Goal: Task Accomplishment & Management: Manage account settings

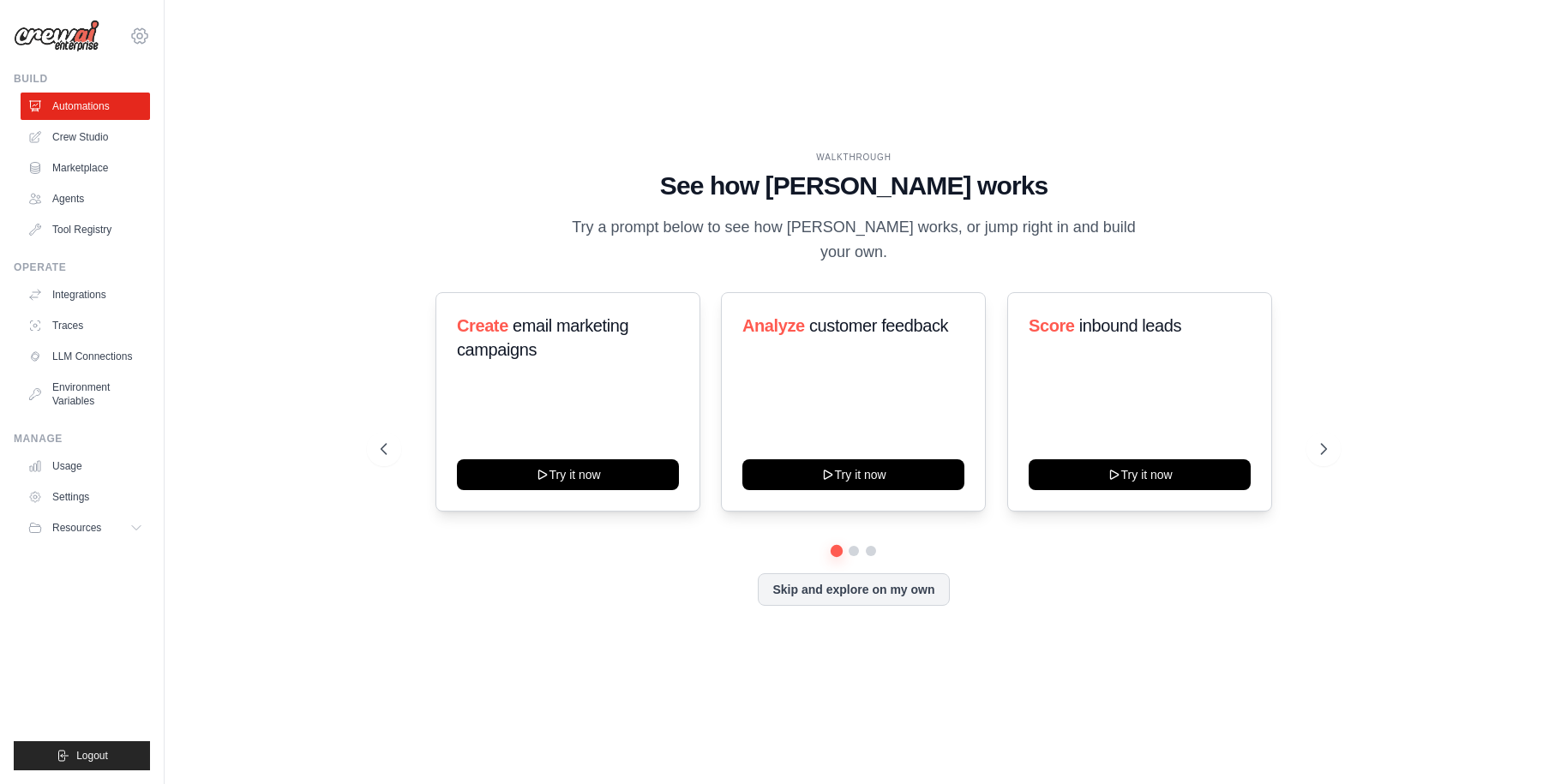
click at [139, 38] on icon at bounding box center [139, 36] width 5 height 5
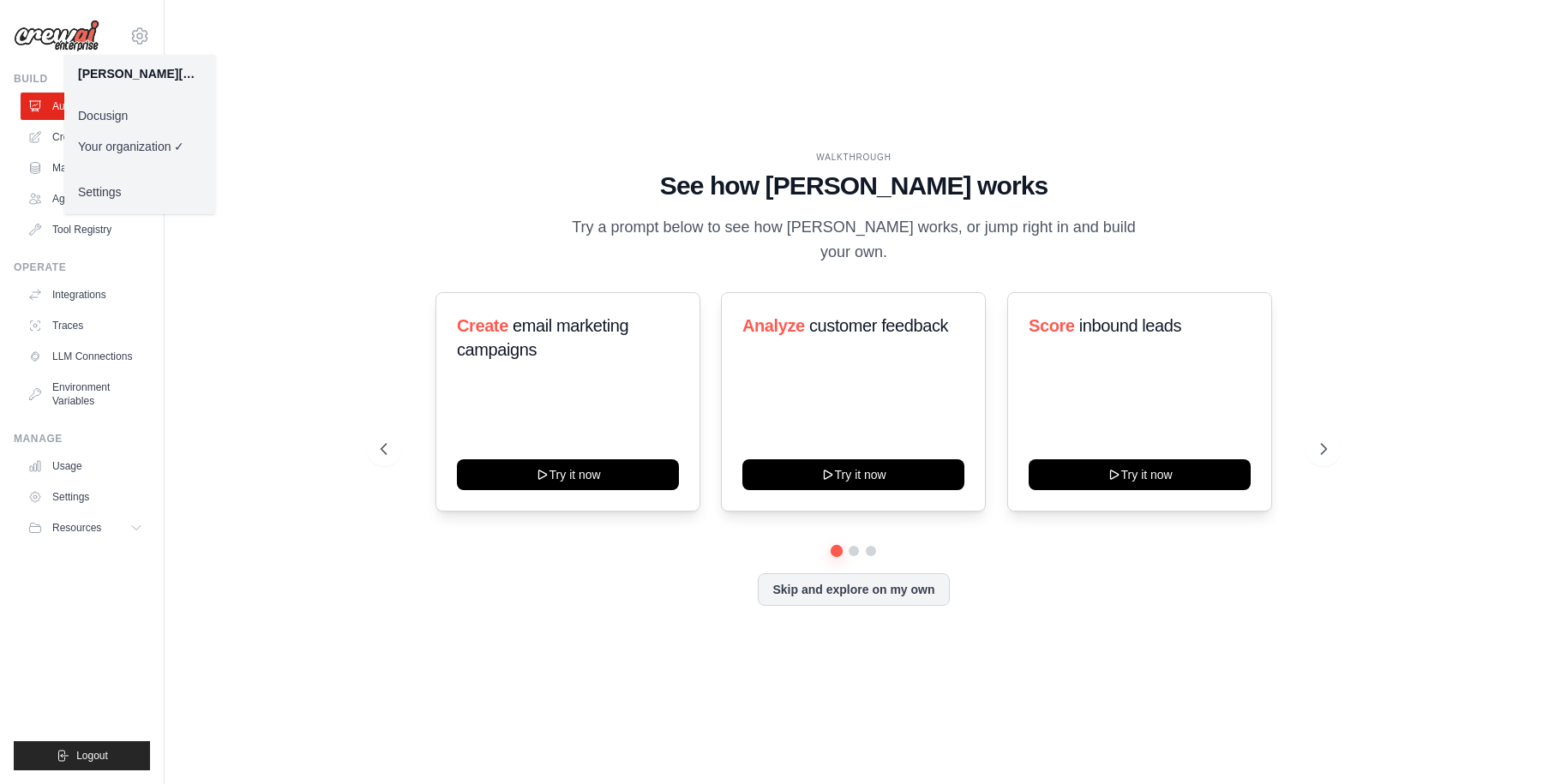
click at [113, 108] on link "Docusign" at bounding box center [139, 116] width 151 height 31
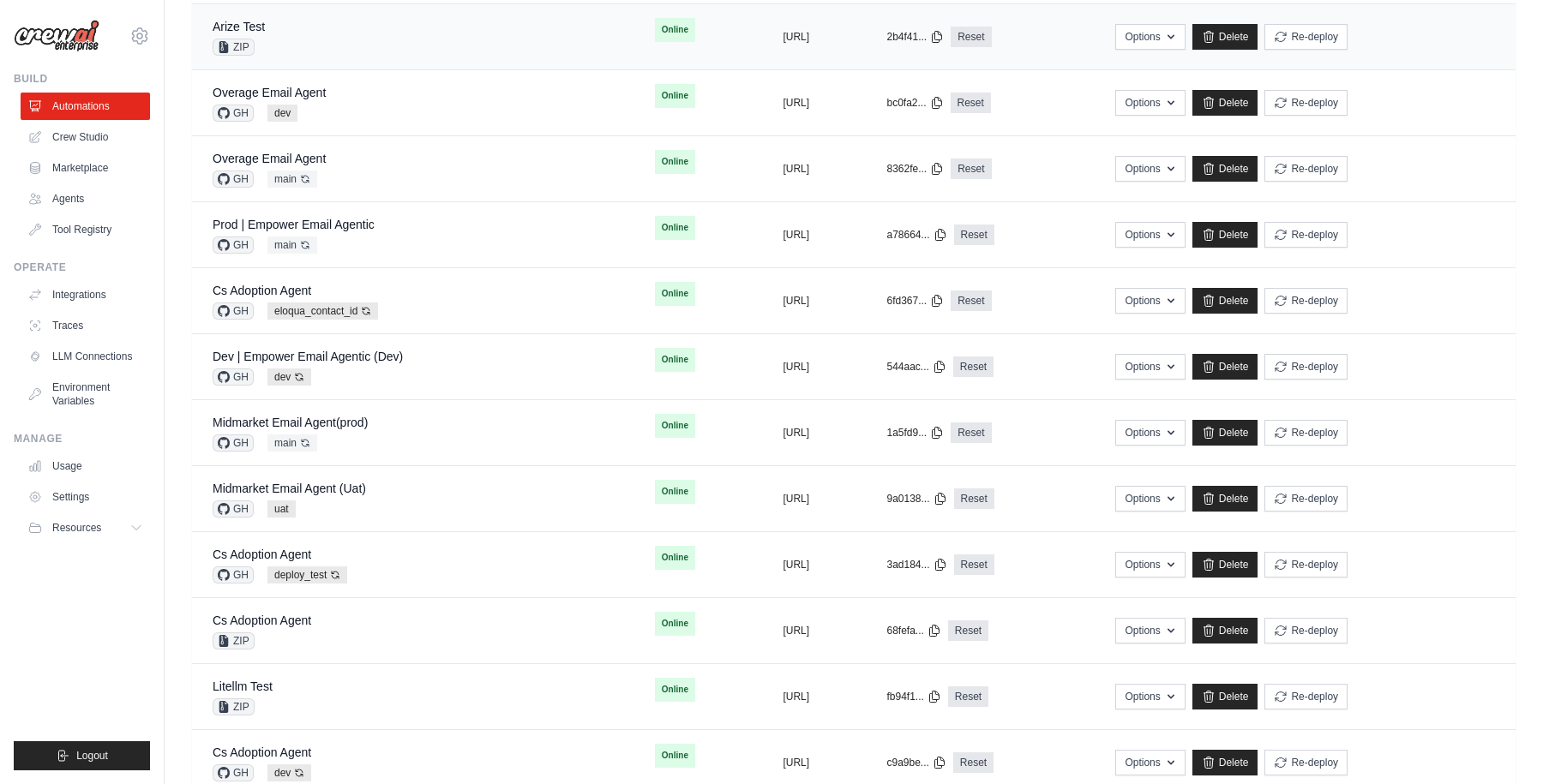
scroll to position [394, 0]
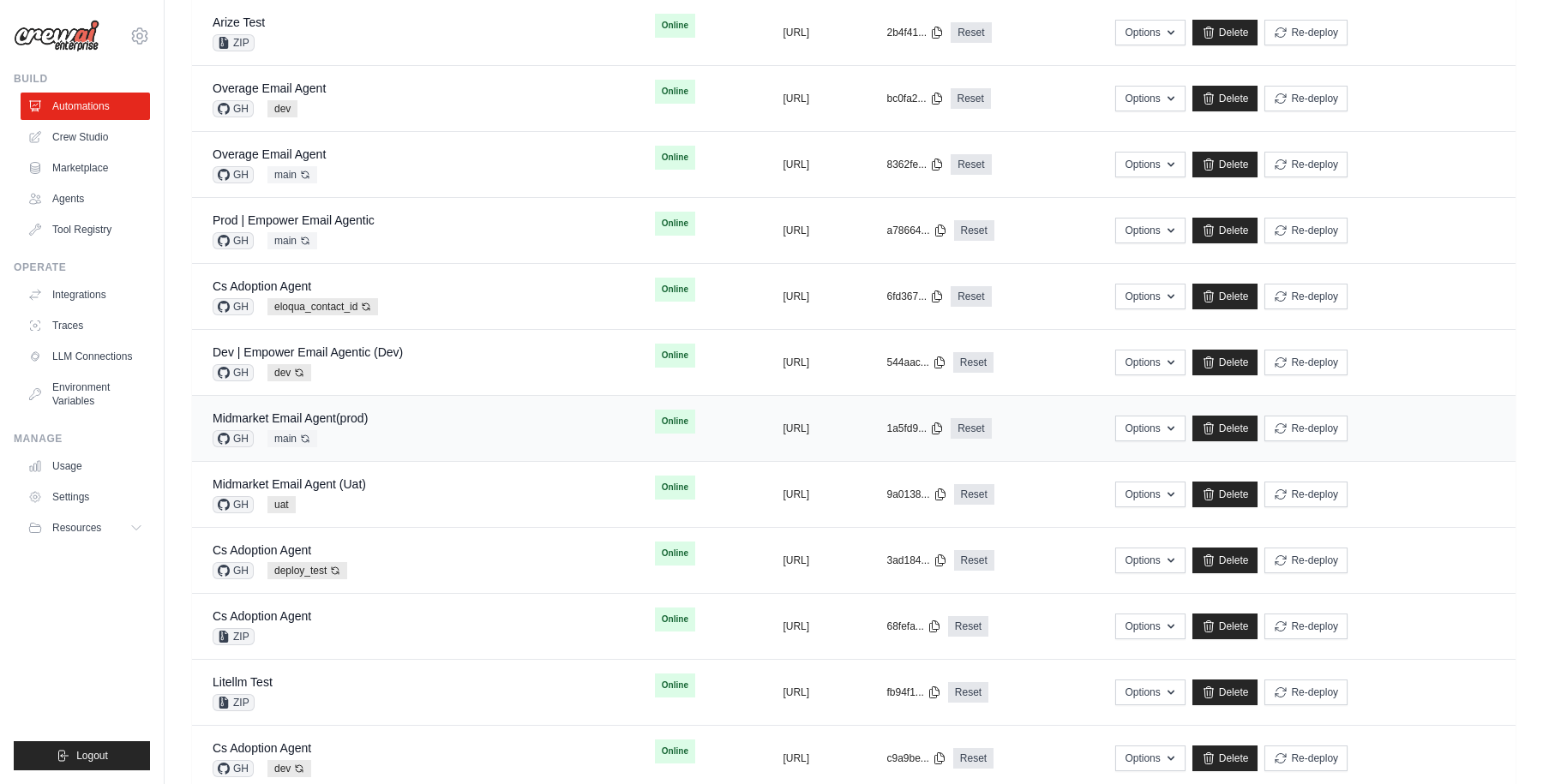
click at [420, 418] on div "Midmarket Email Agent(prod) GH main Auto-deploy enabled" at bounding box center [413, 428] width 401 height 38
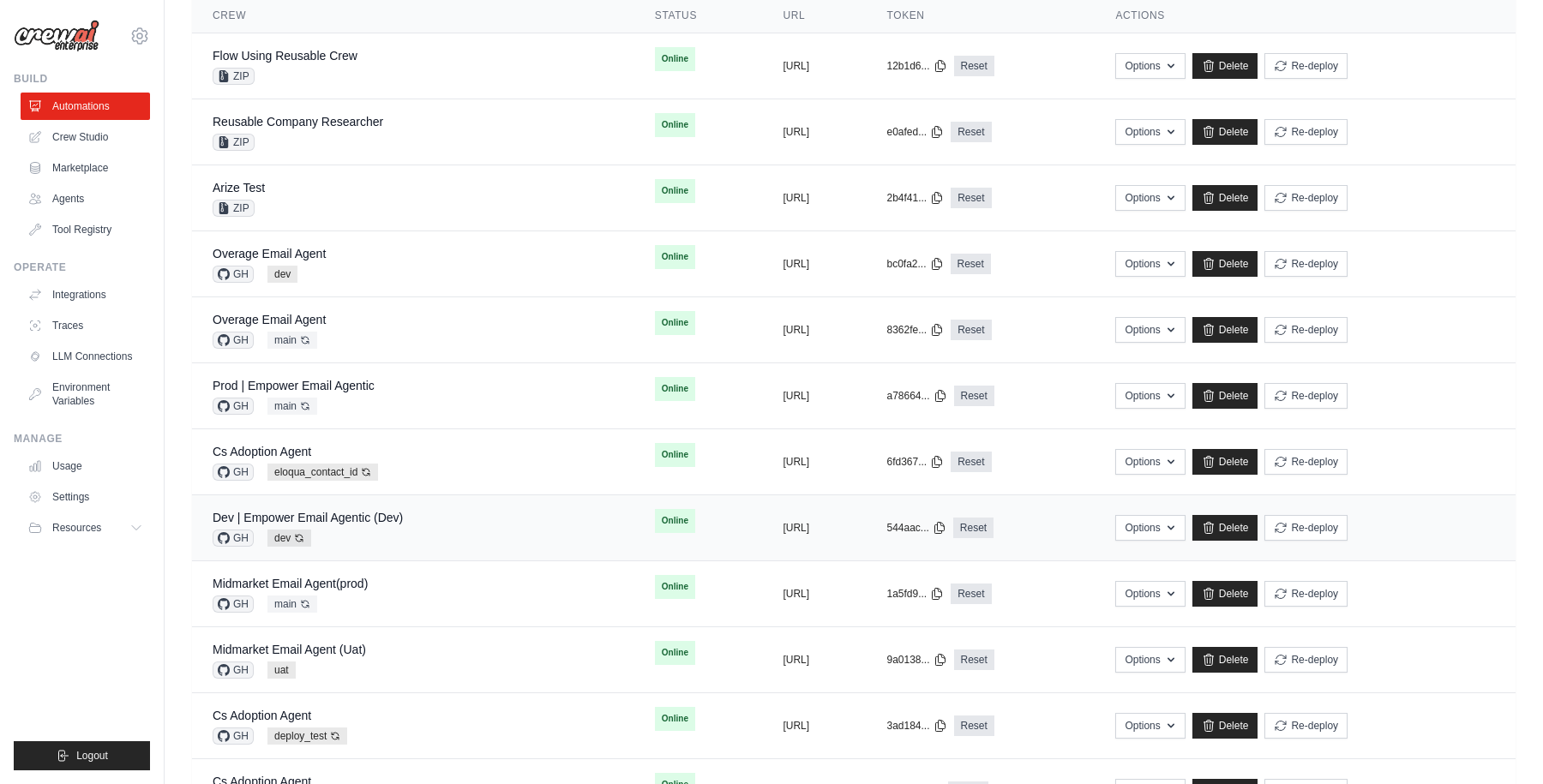
scroll to position [232, 0]
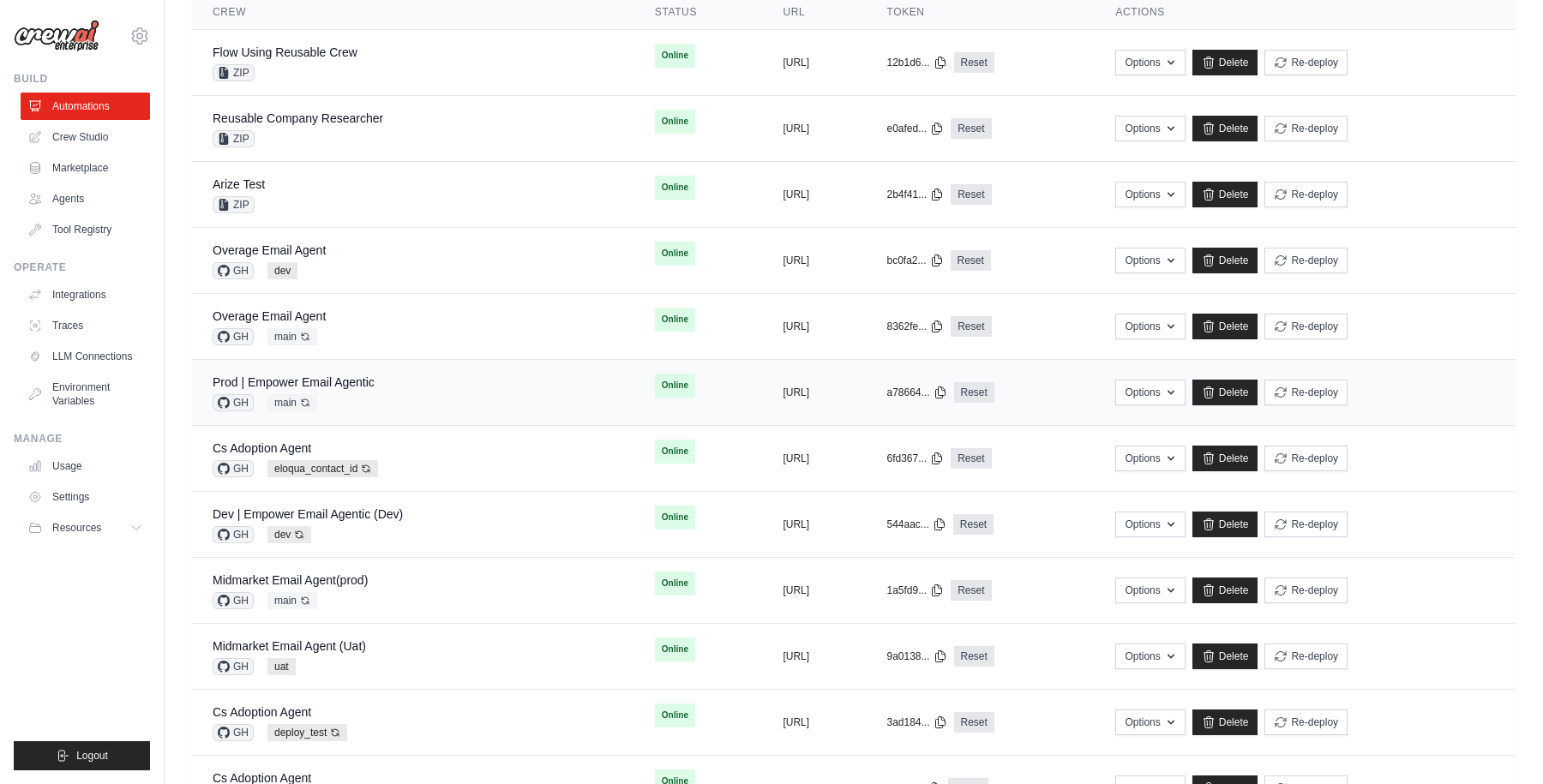
click at [410, 387] on div "Prod | Empower Email Agentic GH main Auto-deploy enabled" at bounding box center [413, 393] width 401 height 38
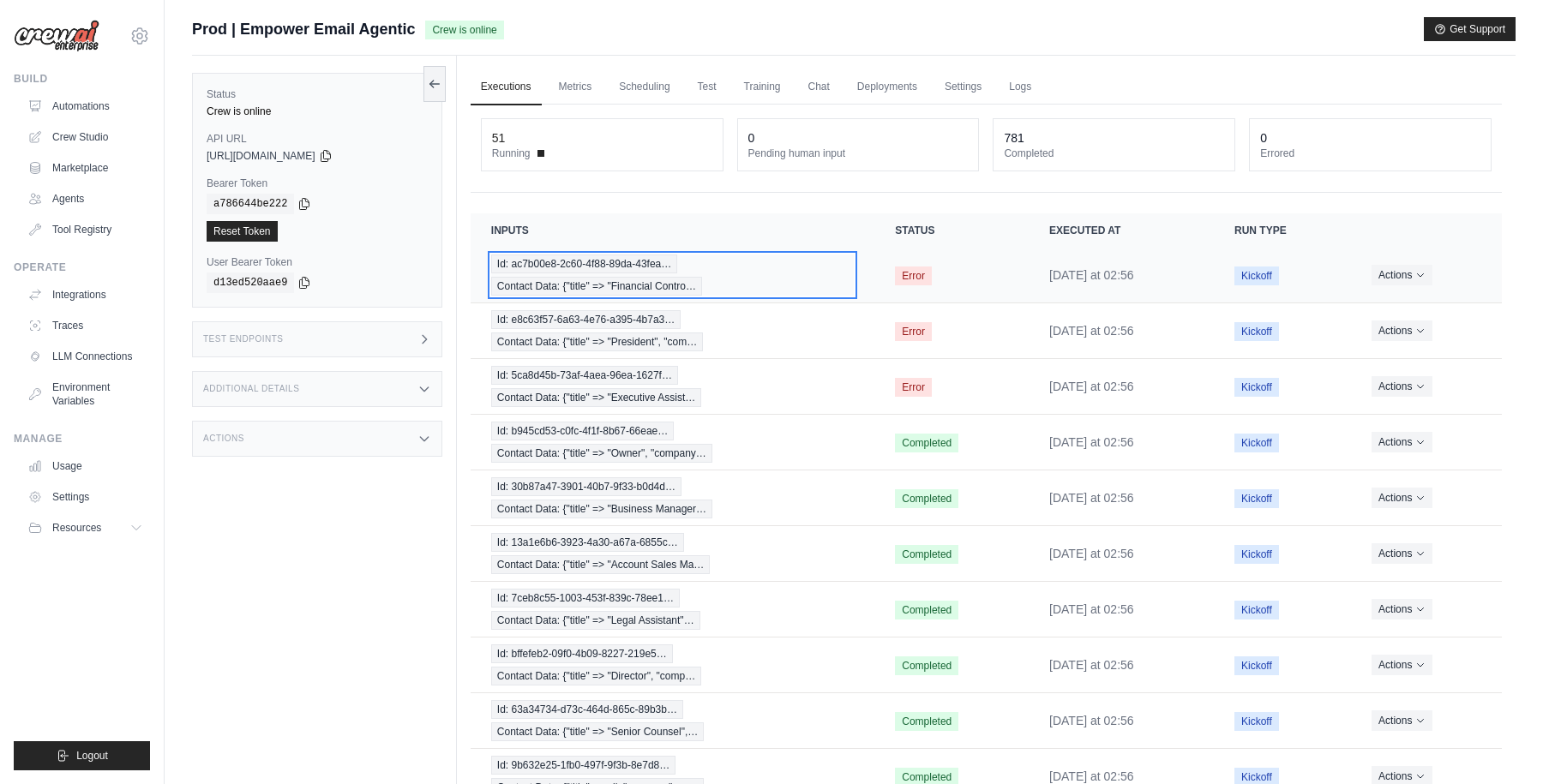
click at [784, 267] on div "Id: ac7b00e8-2c60-4f88-89da-43fea… Contact Data: {"title" => "Financial Contro…" at bounding box center [672, 275] width 363 height 42
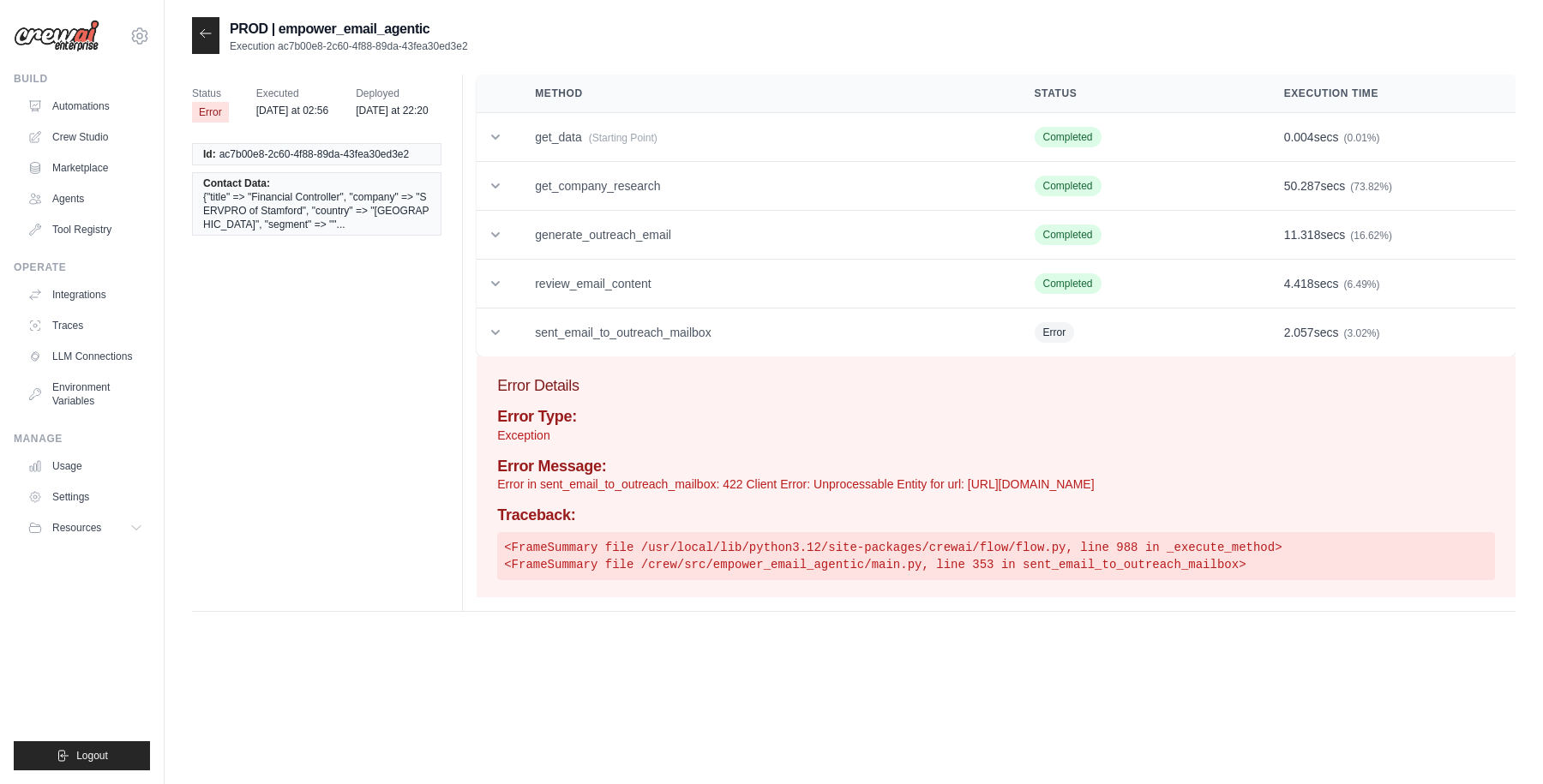
click at [208, 38] on icon at bounding box center [206, 34] width 14 height 14
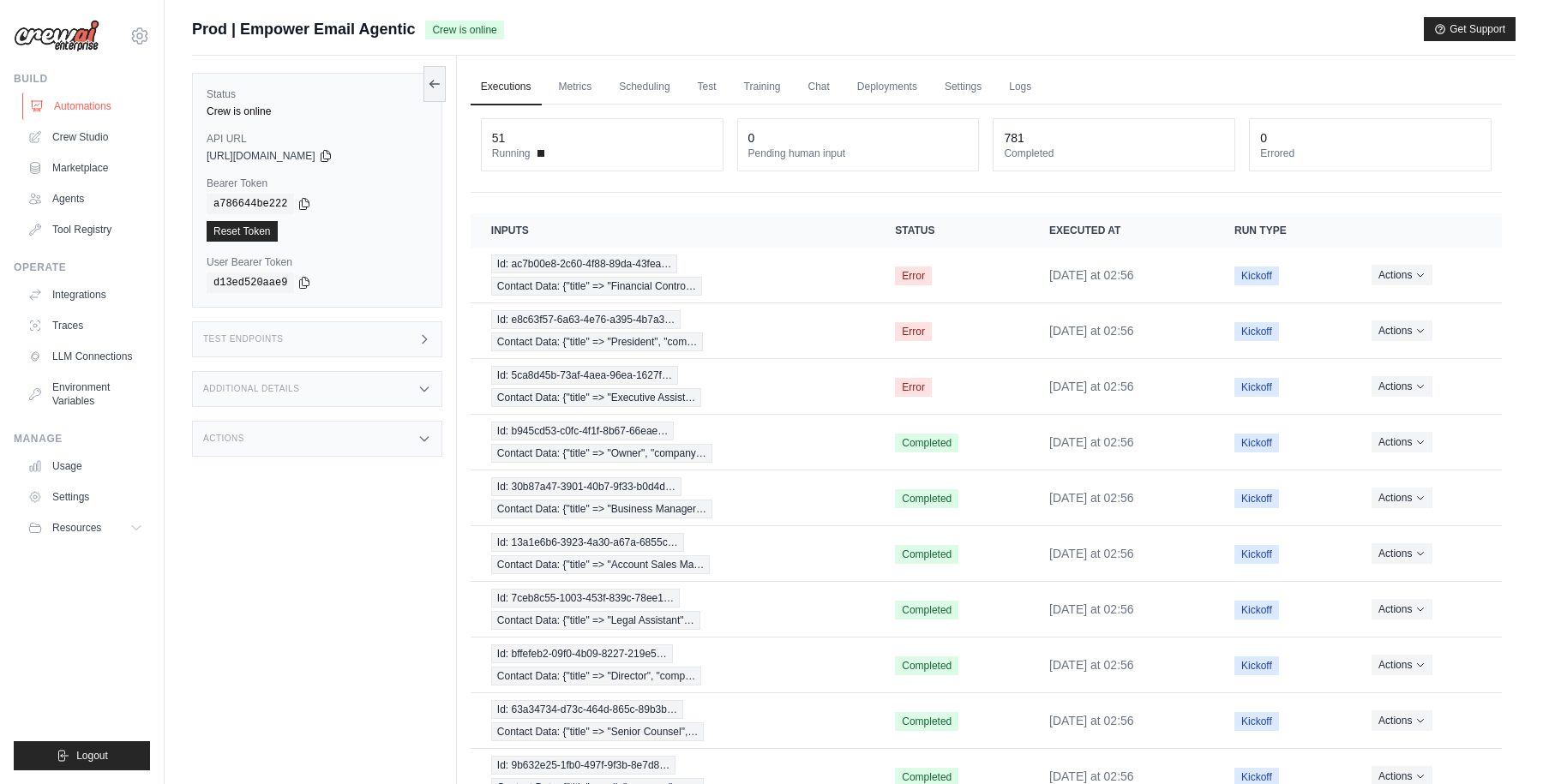
click at [93, 104] on link "Automations" at bounding box center [87, 106] width 130 height 28
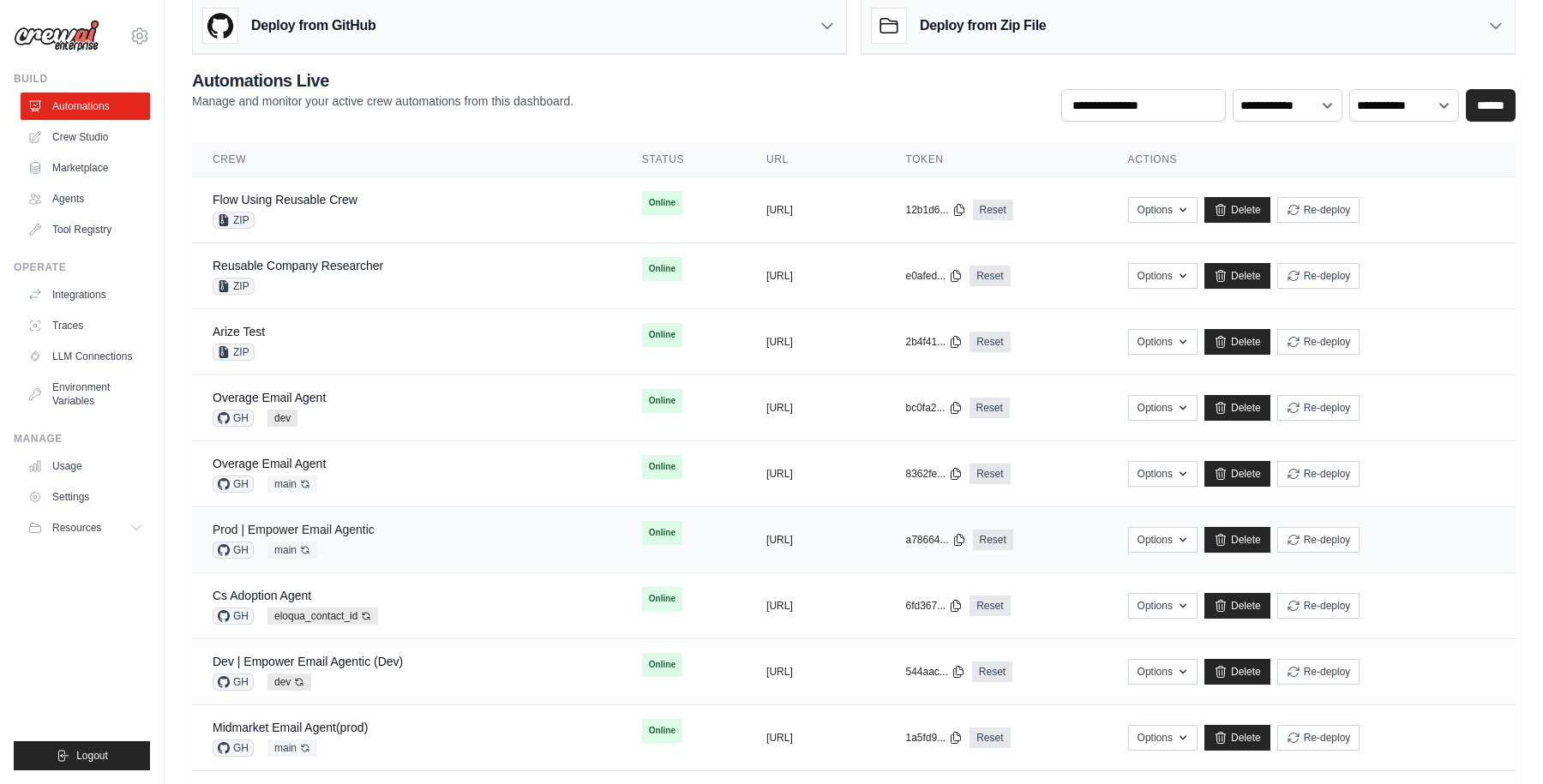
scroll to position [36, 0]
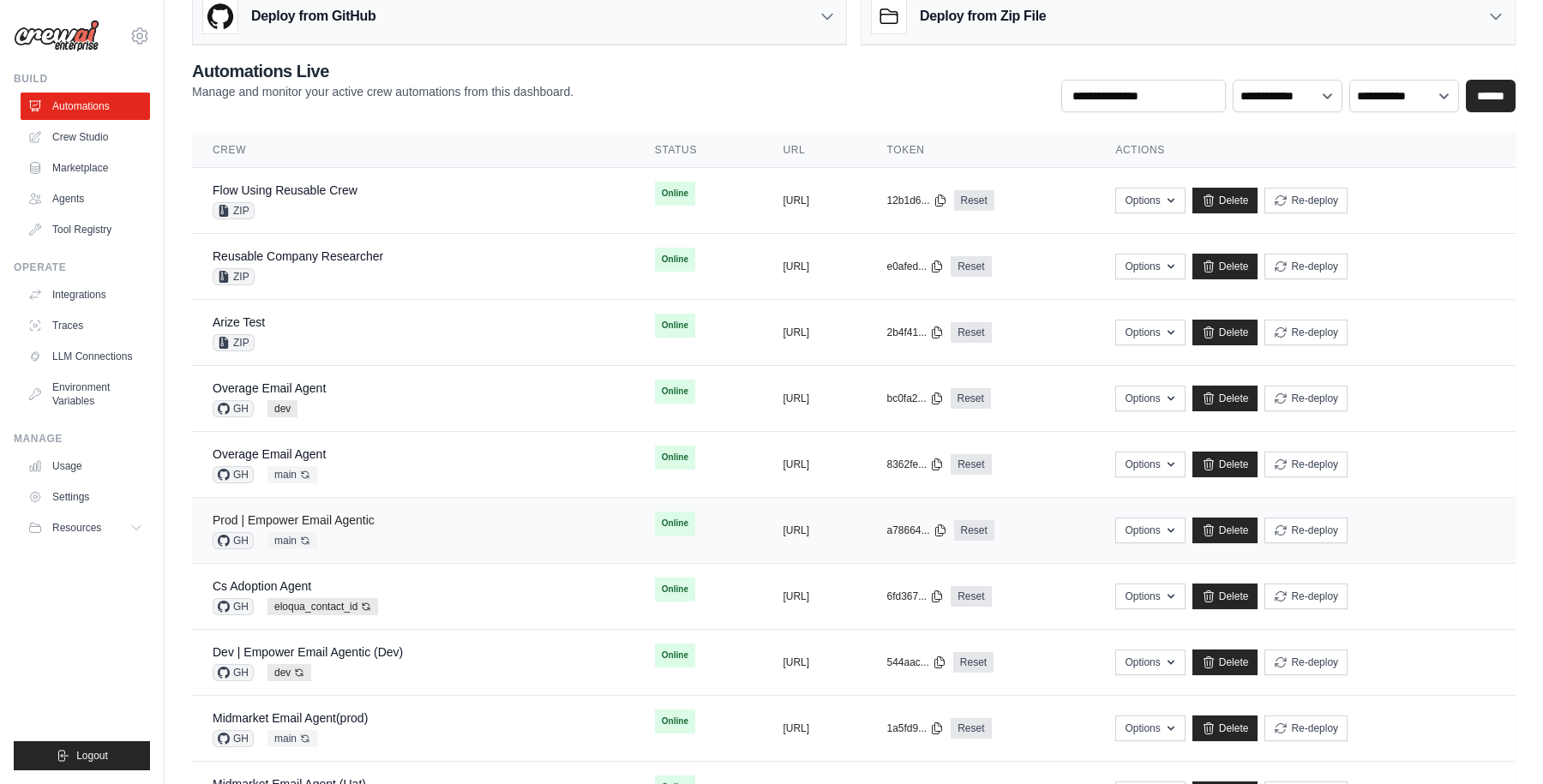
click at [327, 515] on link "Prod | Empower Email Agentic" at bounding box center [294, 520] width 162 height 14
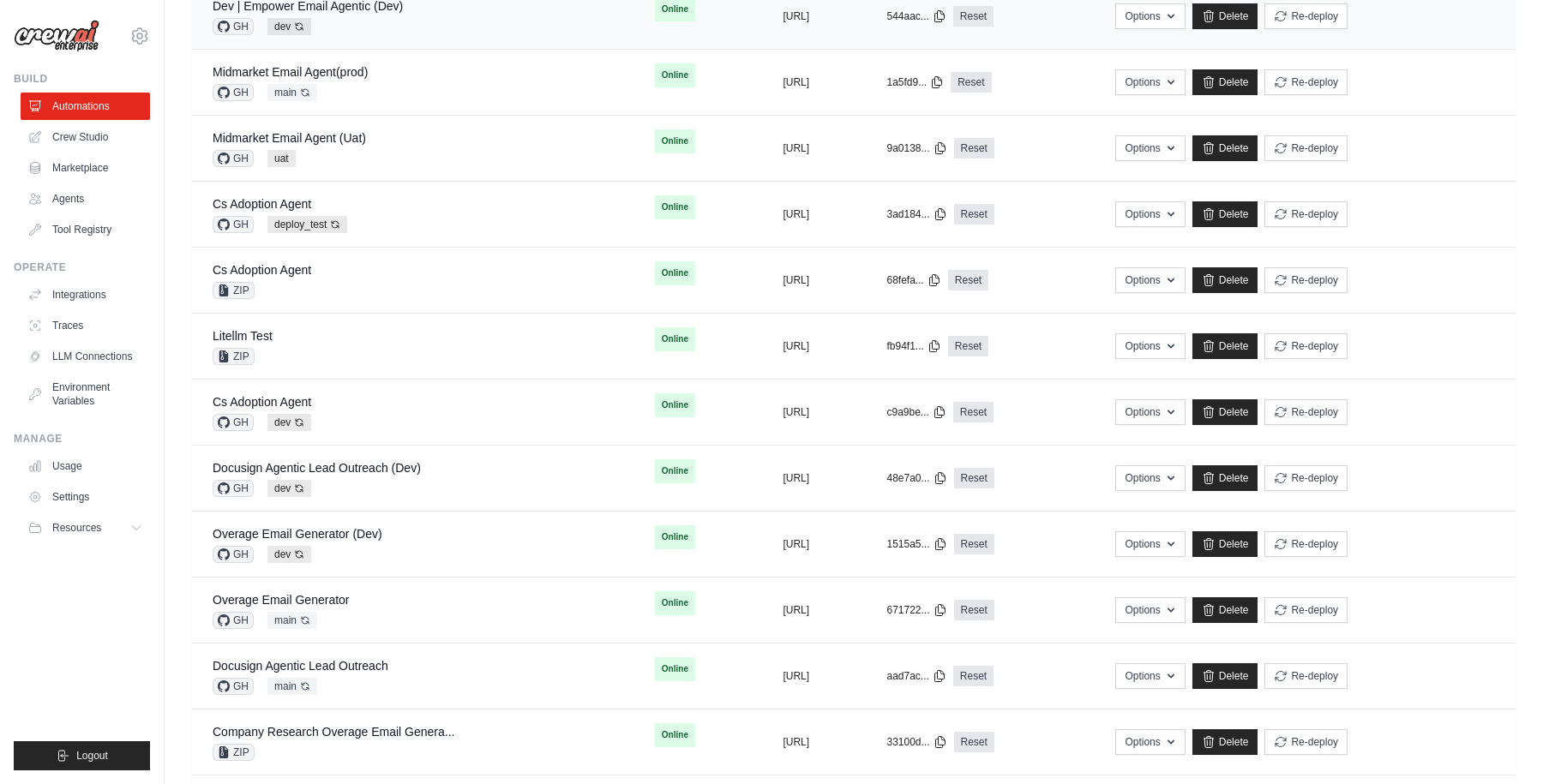
scroll to position [740, 0]
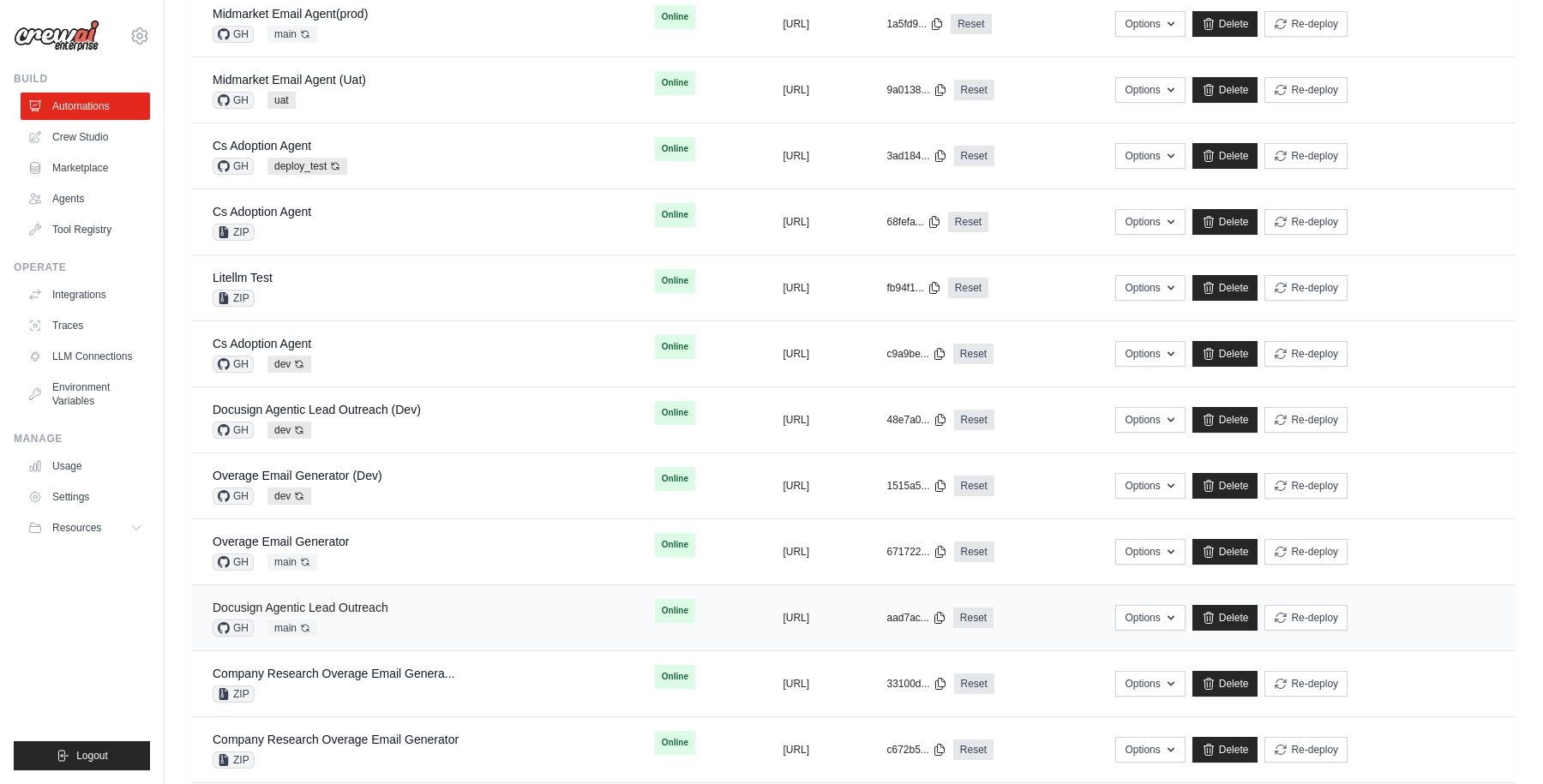
click at [332, 609] on link "Docusign Agentic Lead Outreach" at bounding box center [300, 607] width 176 height 14
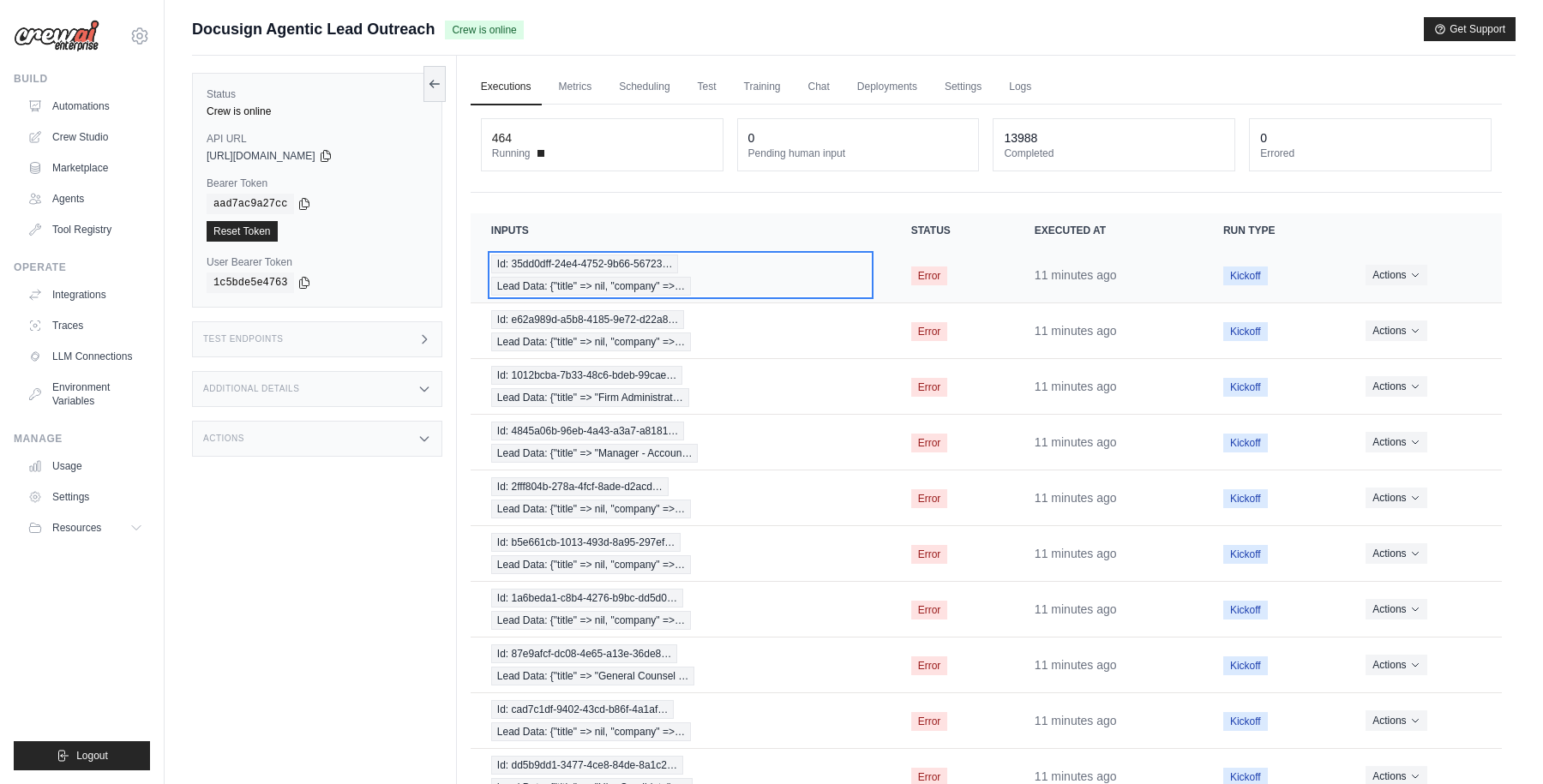
click at [826, 281] on div "Id: 35dd0dff-24e4-4752-9b66-56723… Lead Data: {"title" => nil, "company" =>…" at bounding box center [681, 275] width 379 height 42
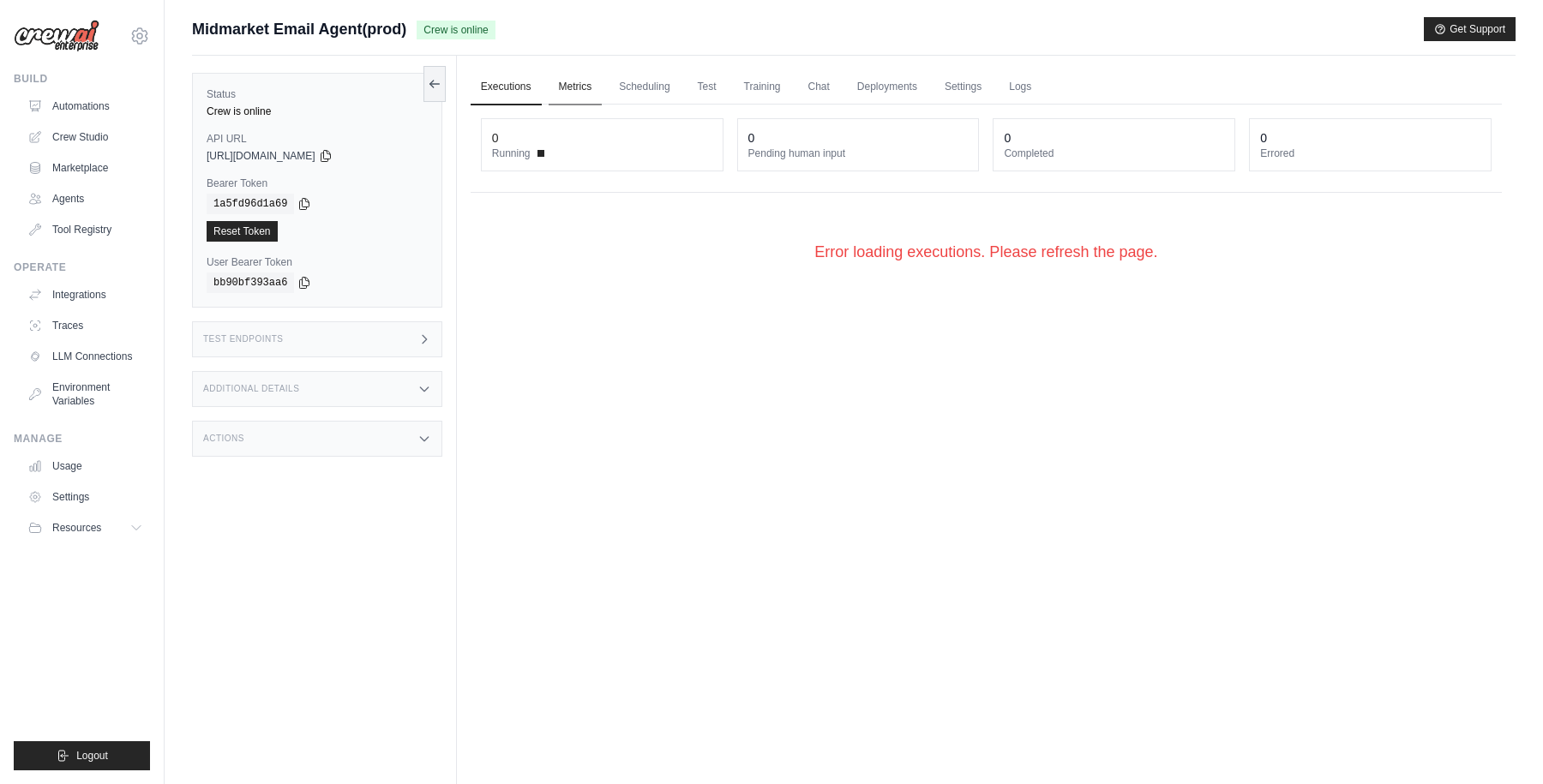
click at [577, 87] on link "Metrics" at bounding box center [576, 87] width 54 height 36
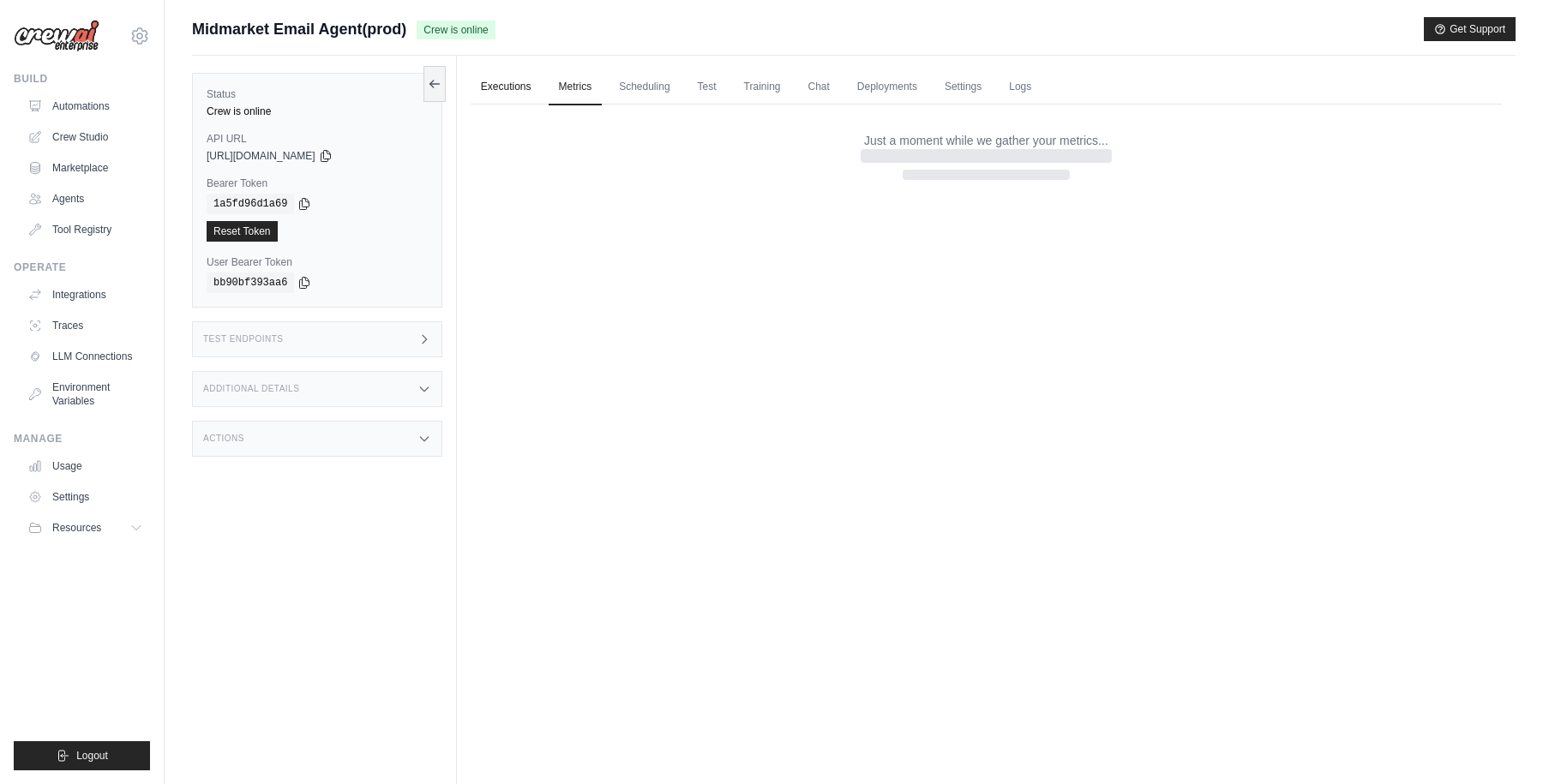
click at [520, 87] on link "Executions" at bounding box center [507, 87] width 71 height 36
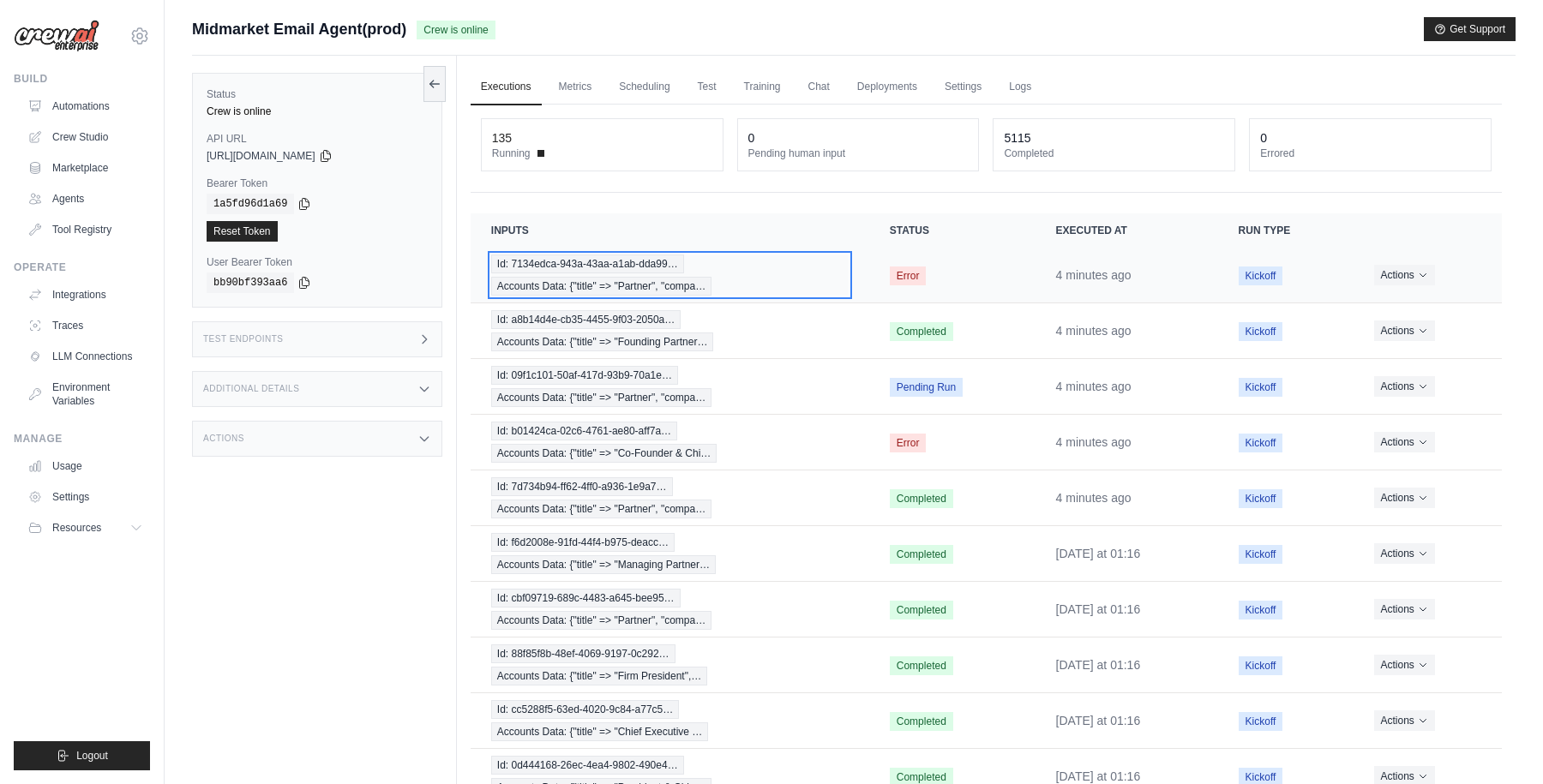
click at [770, 268] on div "Id: 7134edca-943a-43aa-a1ab-dda99… Accounts Data: {"title" => "Partner", "compa…" at bounding box center [669, 275] width 358 height 42
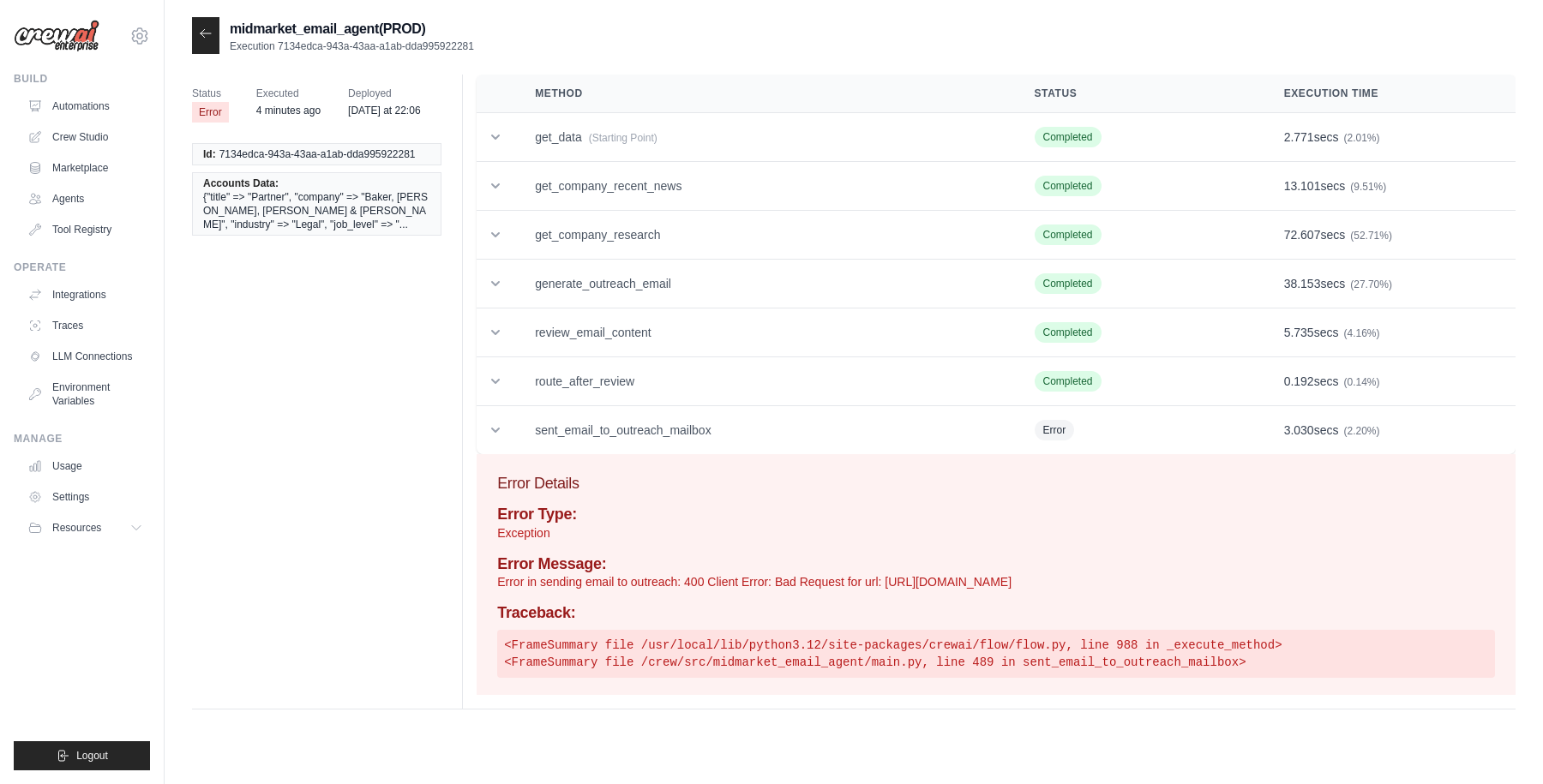
click at [206, 35] on icon at bounding box center [206, 34] width 14 height 14
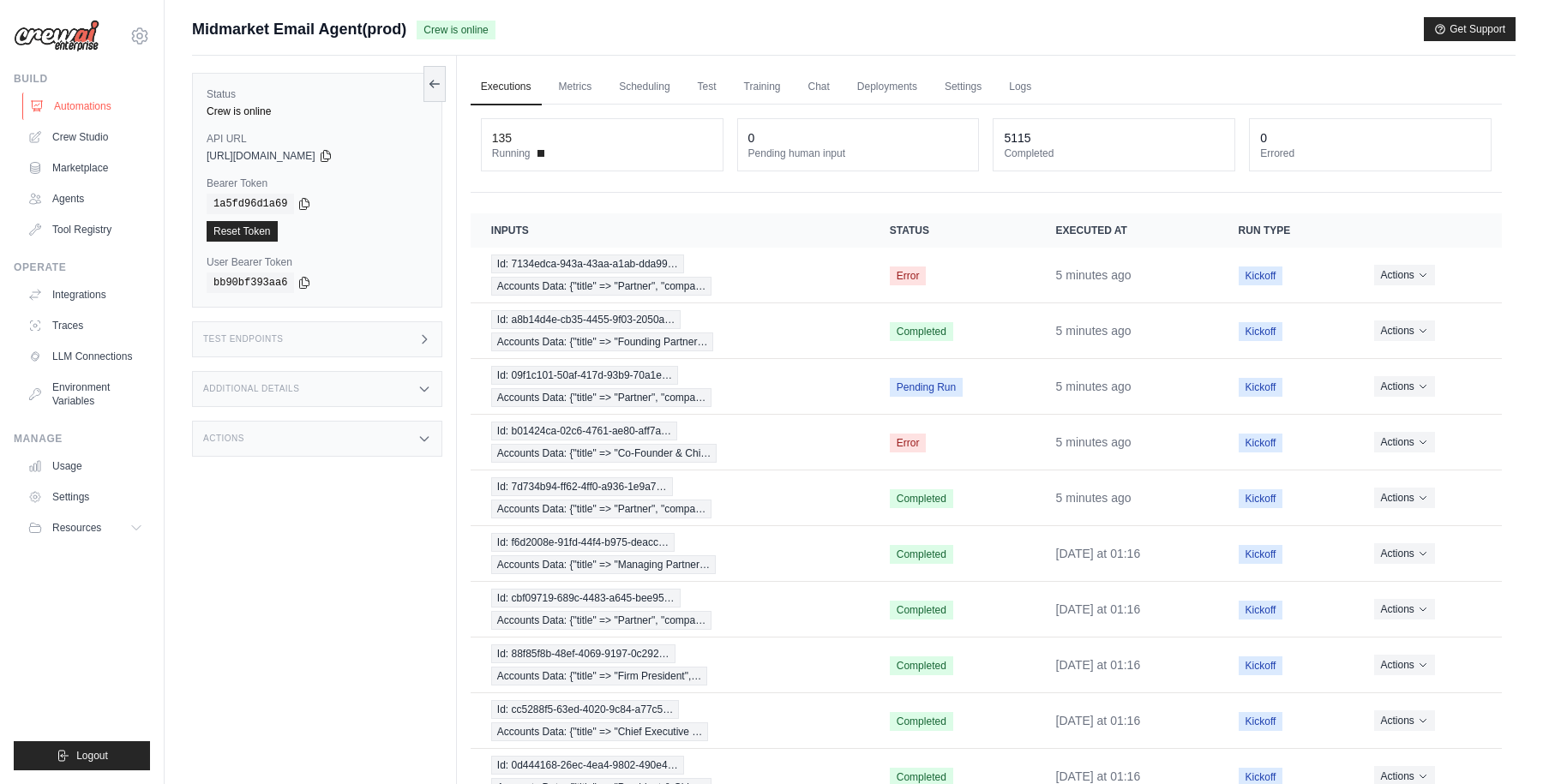
click at [85, 103] on link "Automations" at bounding box center [87, 106] width 130 height 28
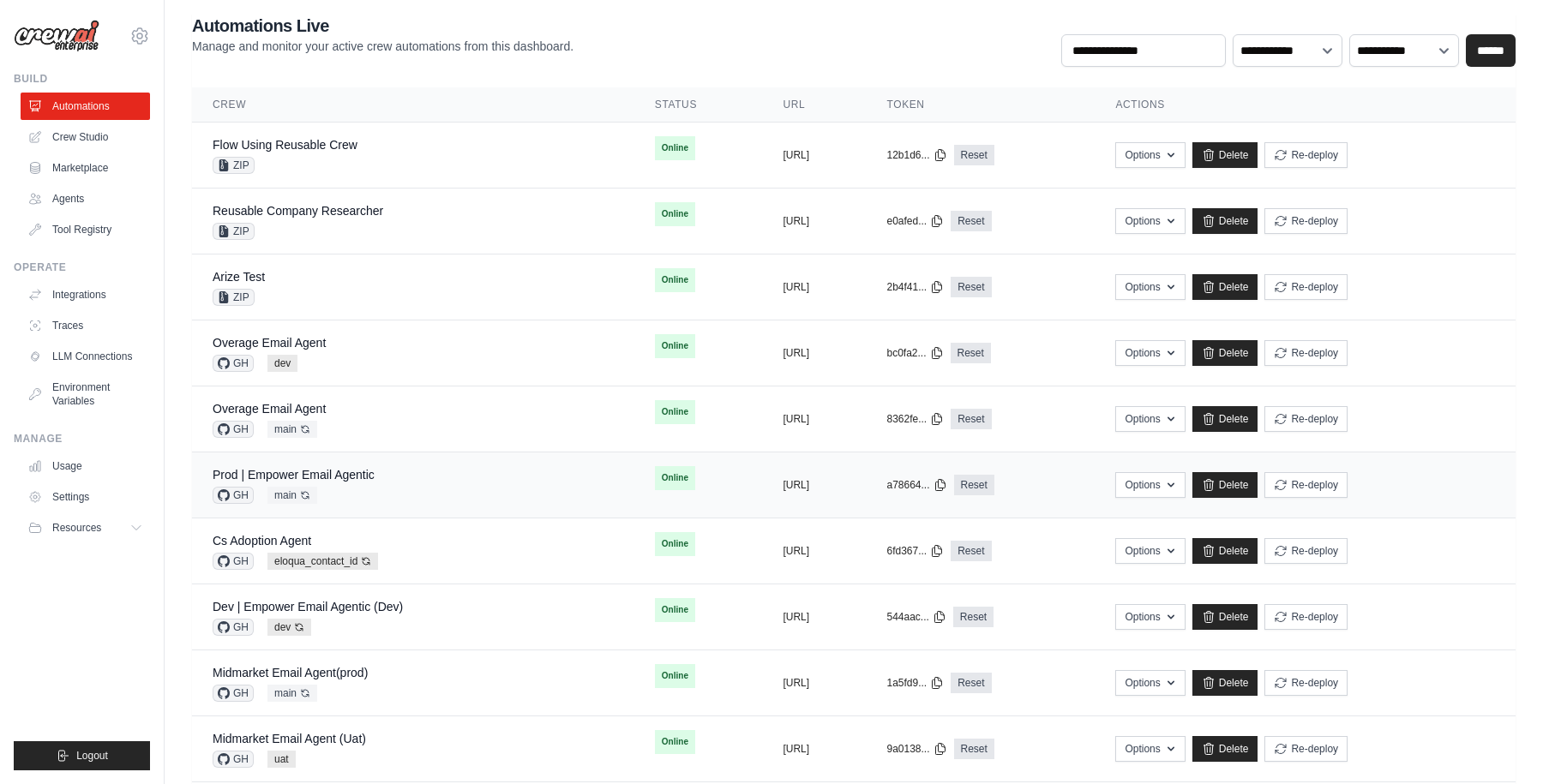
scroll to position [154, 0]
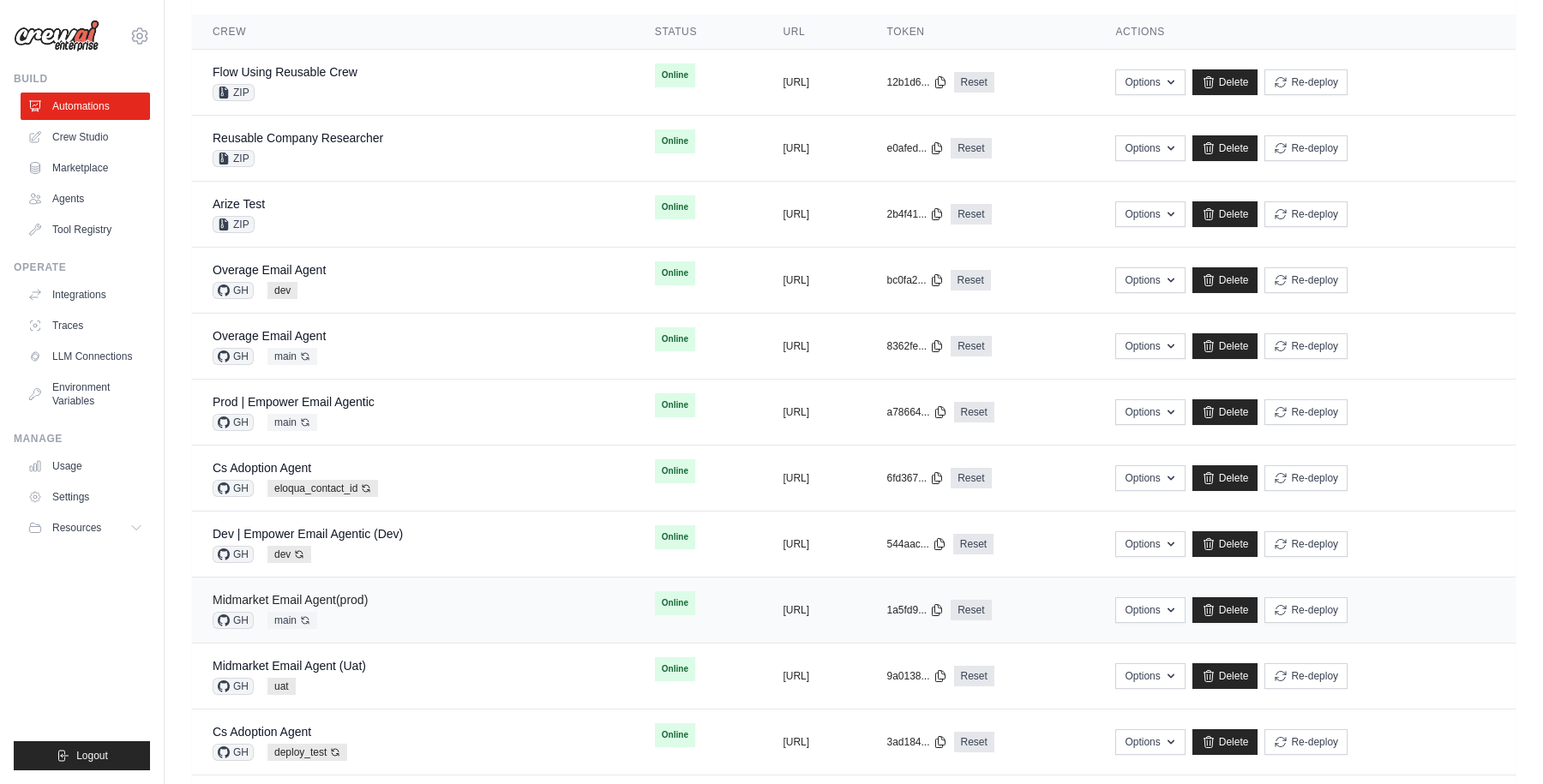
click at [319, 600] on link "Midmarket Email Agent(prod)" at bounding box center [290, 600] width 155 height 14
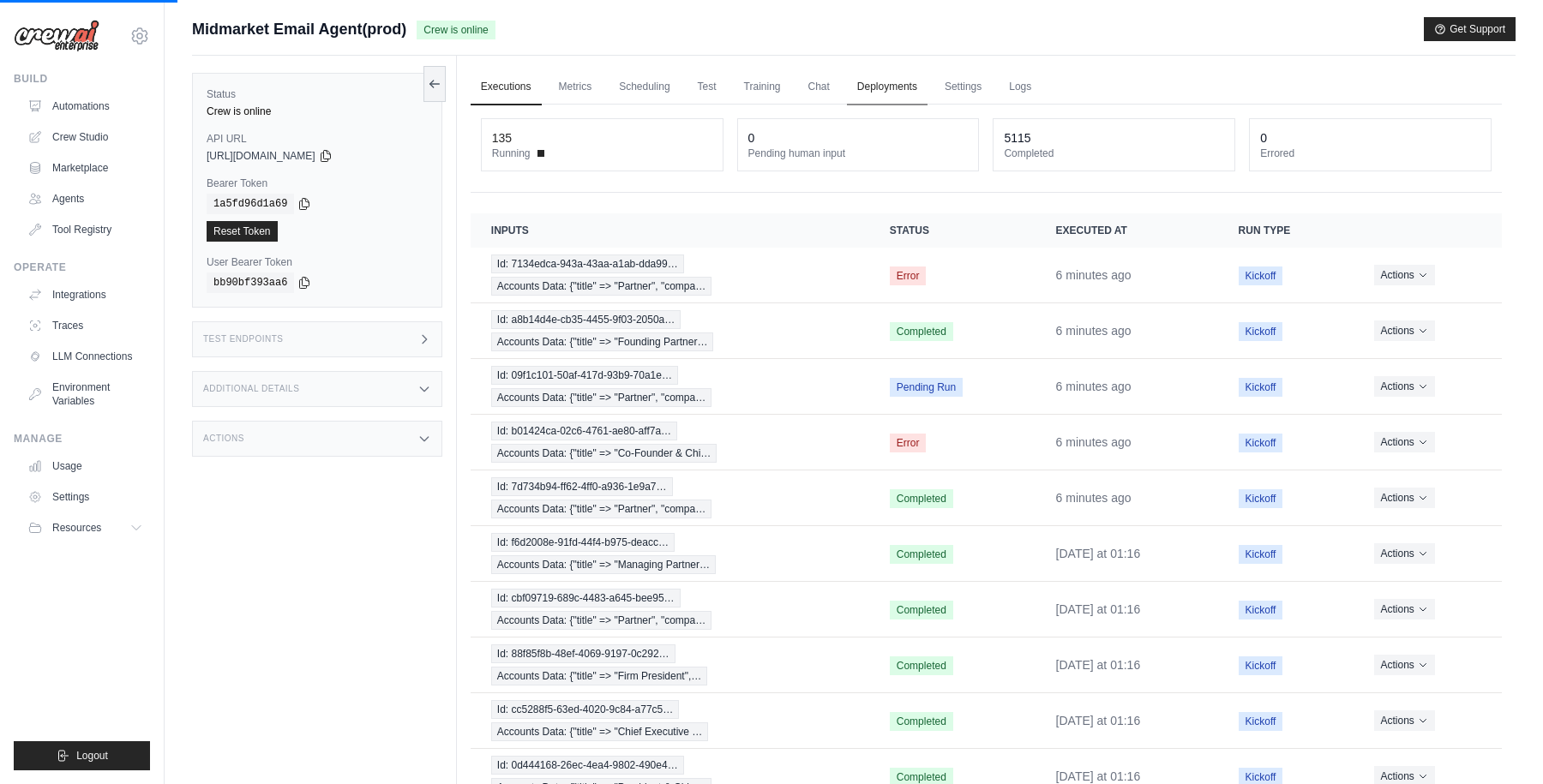
click at [923, 80] on link "Deployments" at bounding box center [887, 87] width 81 height 36
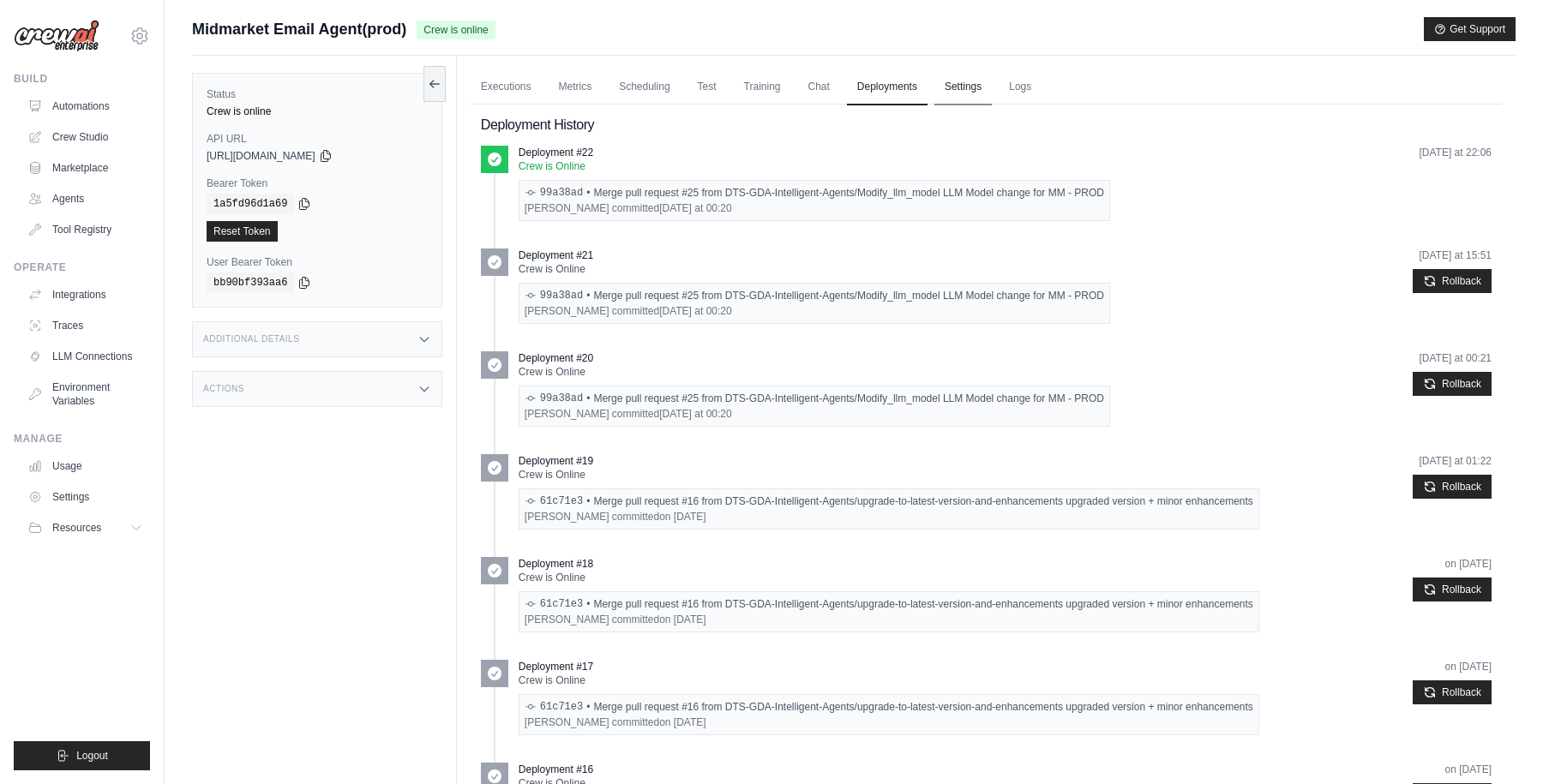
click at [954, 86] on link "Settings" at bounding box center [963, 87] width 57 height 36
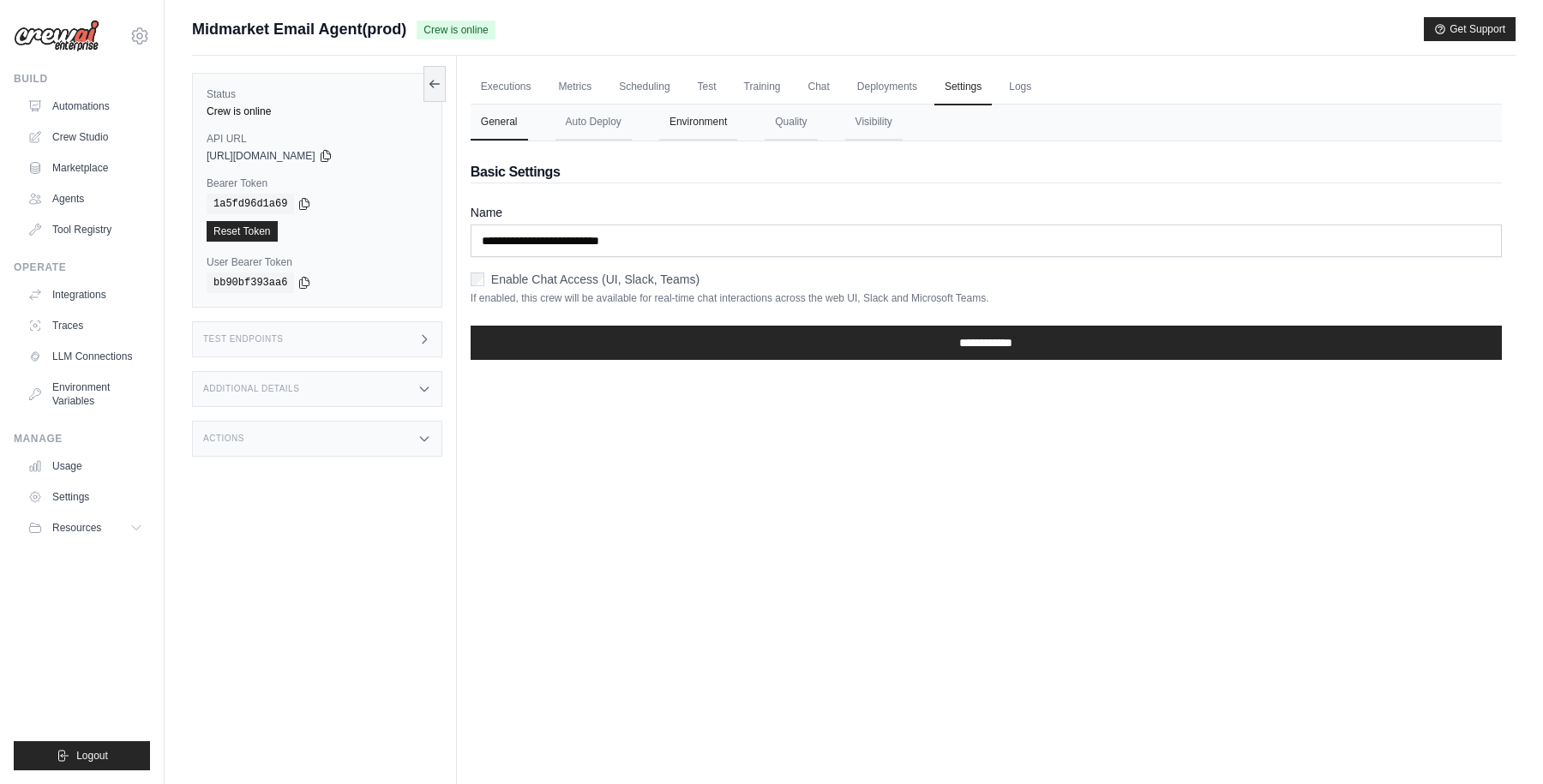
click at [693, 117] on button "Environment" at bounding box center [698, 123] width 78 height 36
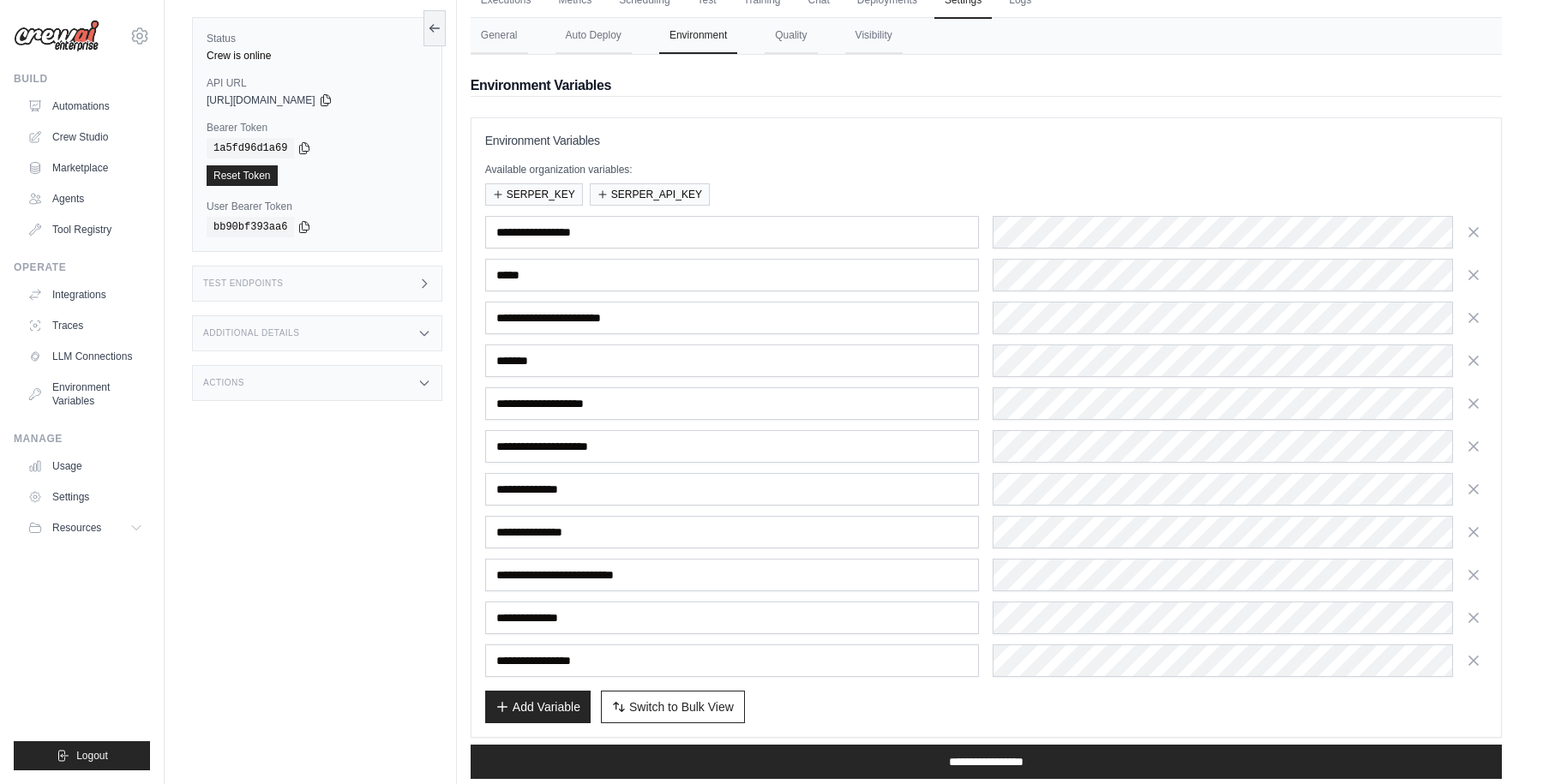
scroll to position [126, 0]
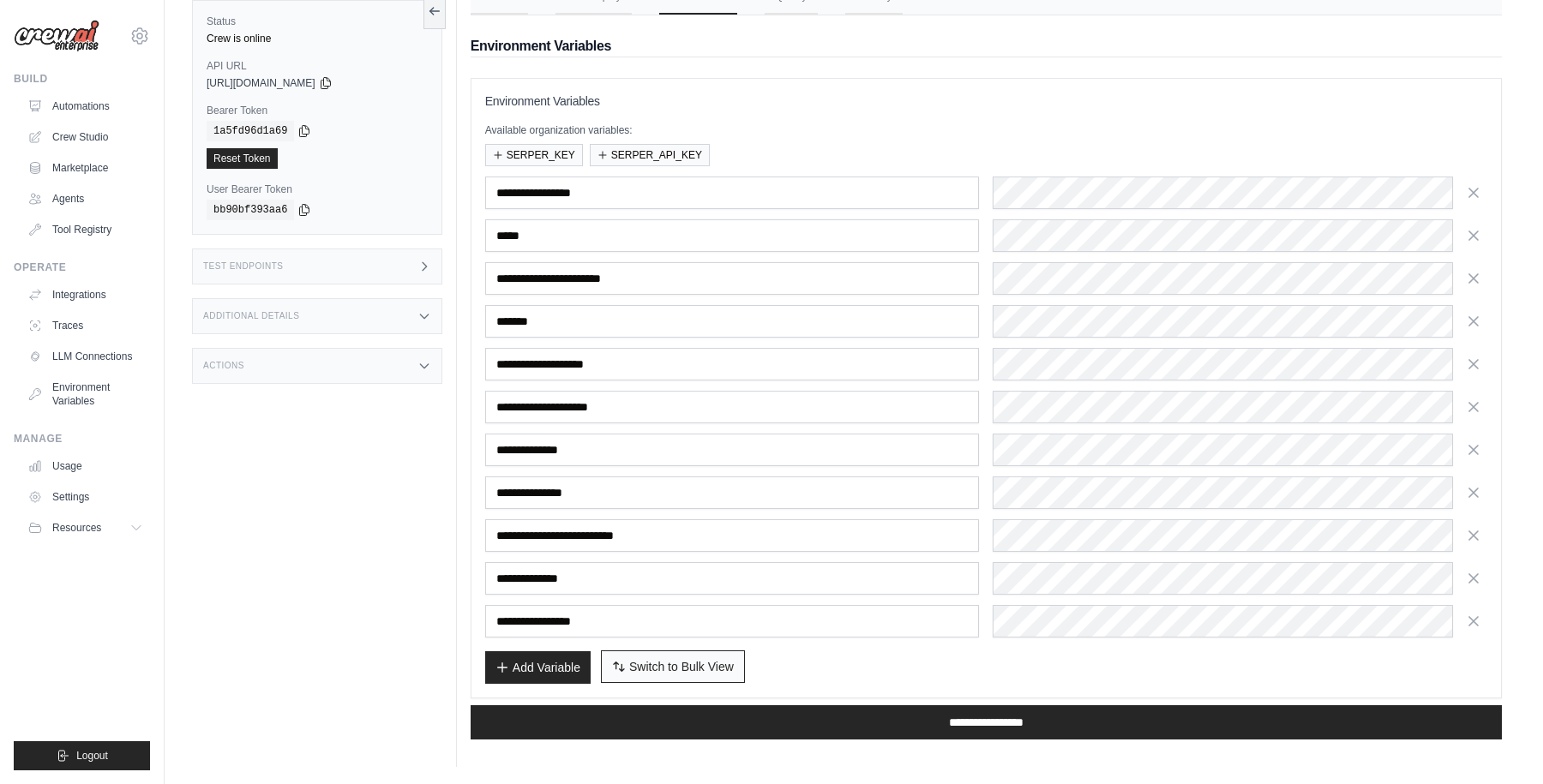
click at [662, 661] on span "Switch to Bulk View" at bounding box center [681, 666] width 105 height 17
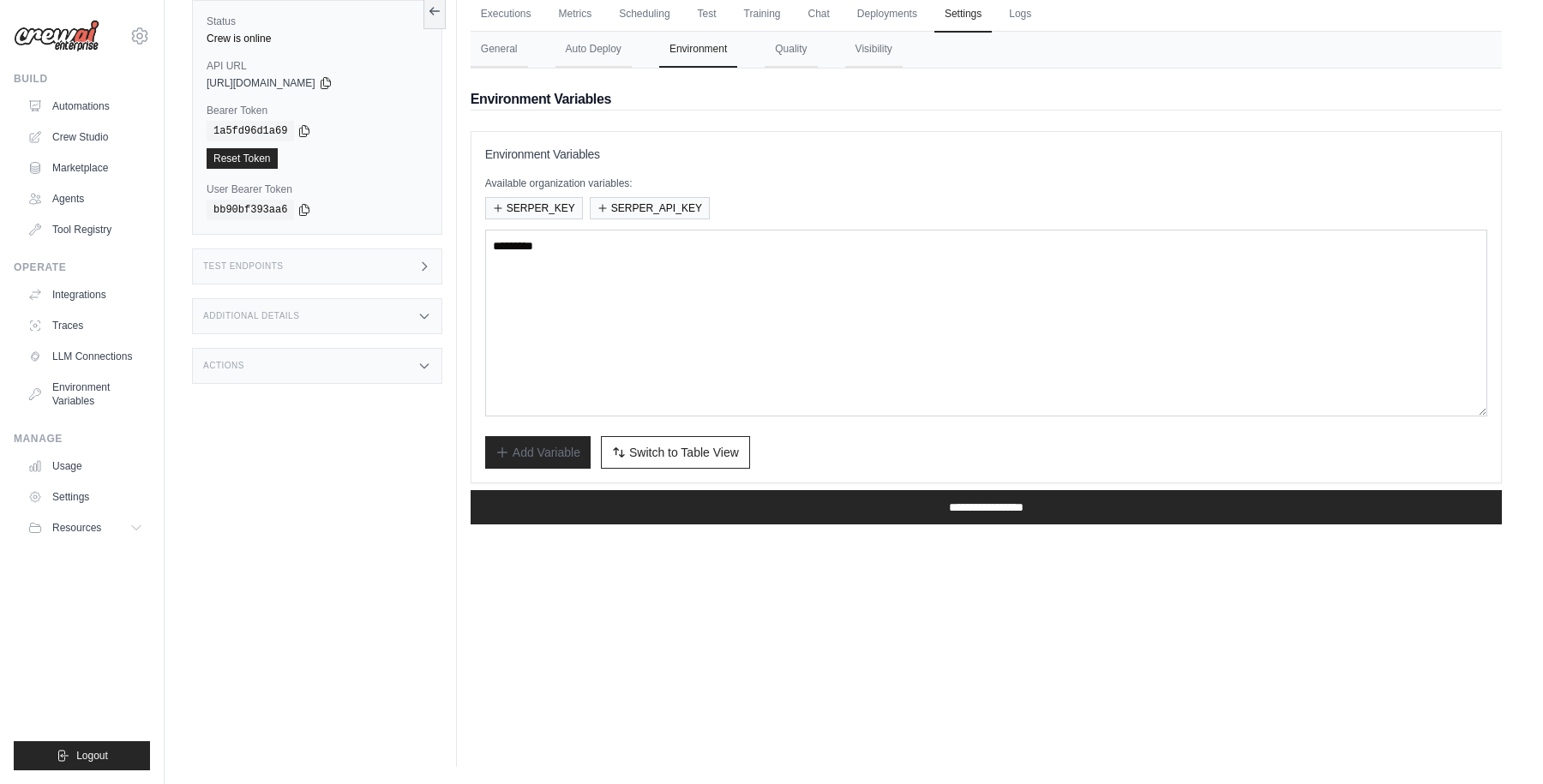
scroll to position [0, 0]
drag, startPoint x: 645, startPoint y: 313, endPoint x: 954, endPoint y: 312, distance: 309.0
click at [954, 312] on textarea at bounding box center [985, 323] width 1002 height 187
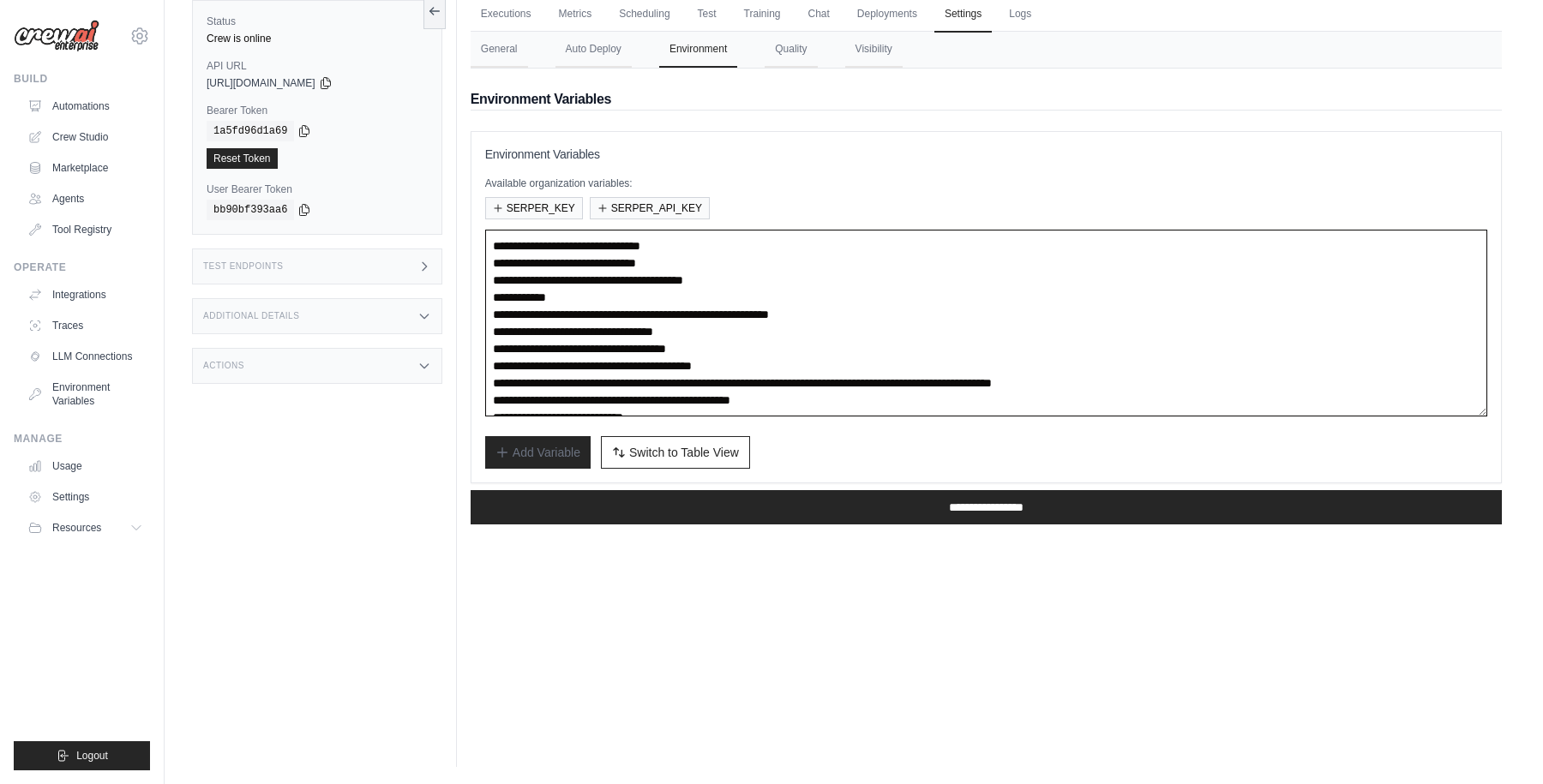
paste textarea
type textarea "**********"
click at [884, 457] on div "Add Variable Switch to Bulk View Switch to Table View" at bounding box center [985, 453] width 1002 height 33
click at [838, 615] on div "Executions Metrics Scheduling Test Training Chat Deployments Settings Logs 134 …" at bounding box center [986, 375] width 1059 height 784
click at [856, 637] on div "Executions Metrics Scheduling Test Training Chat Deployments Settings Logs 134 …" at bounding box center [986, 375] width 1059 height 784
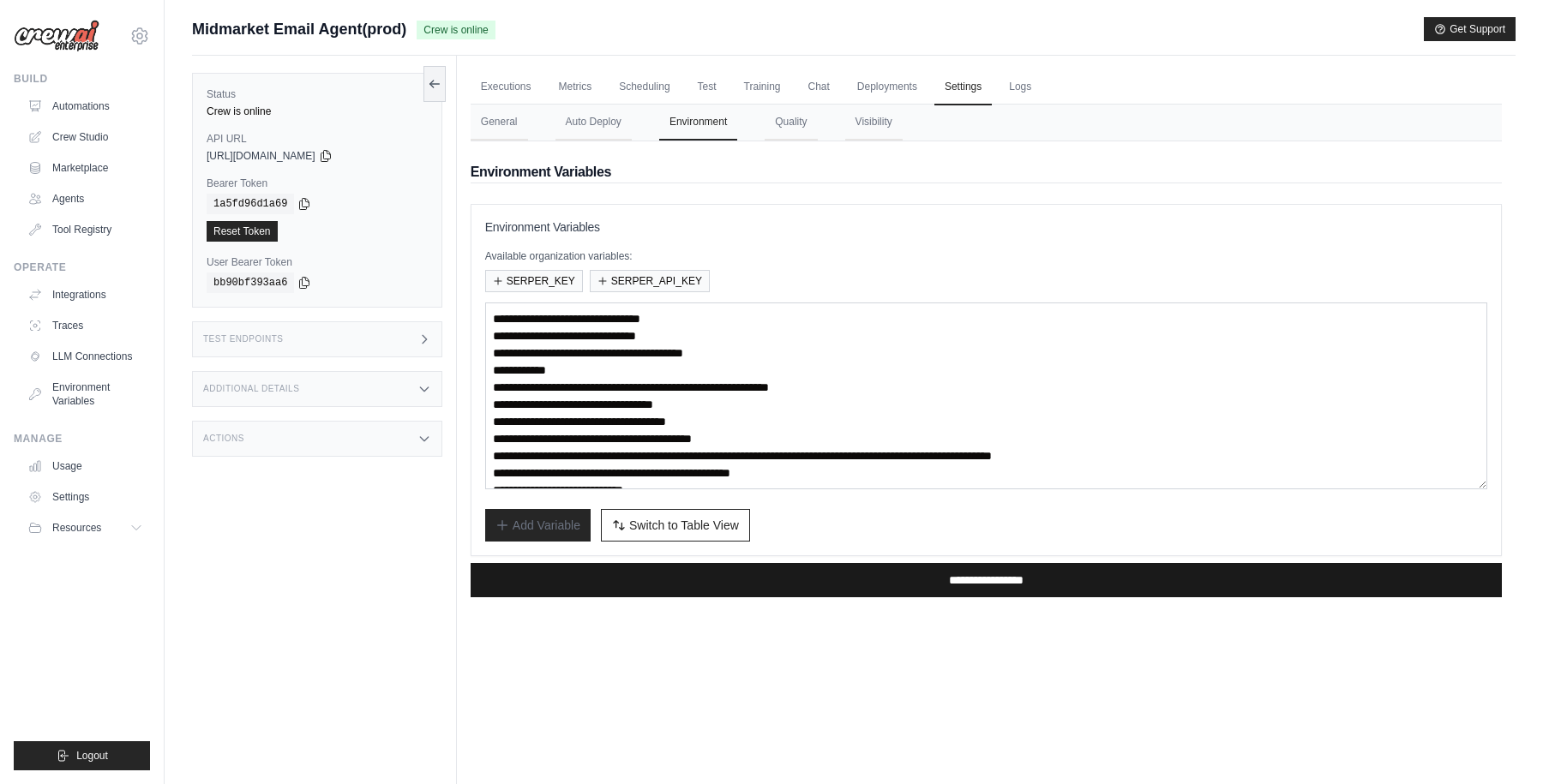
click at [922, 578] on input "**********" at bounding box center [986, 580] width 1031 height 35
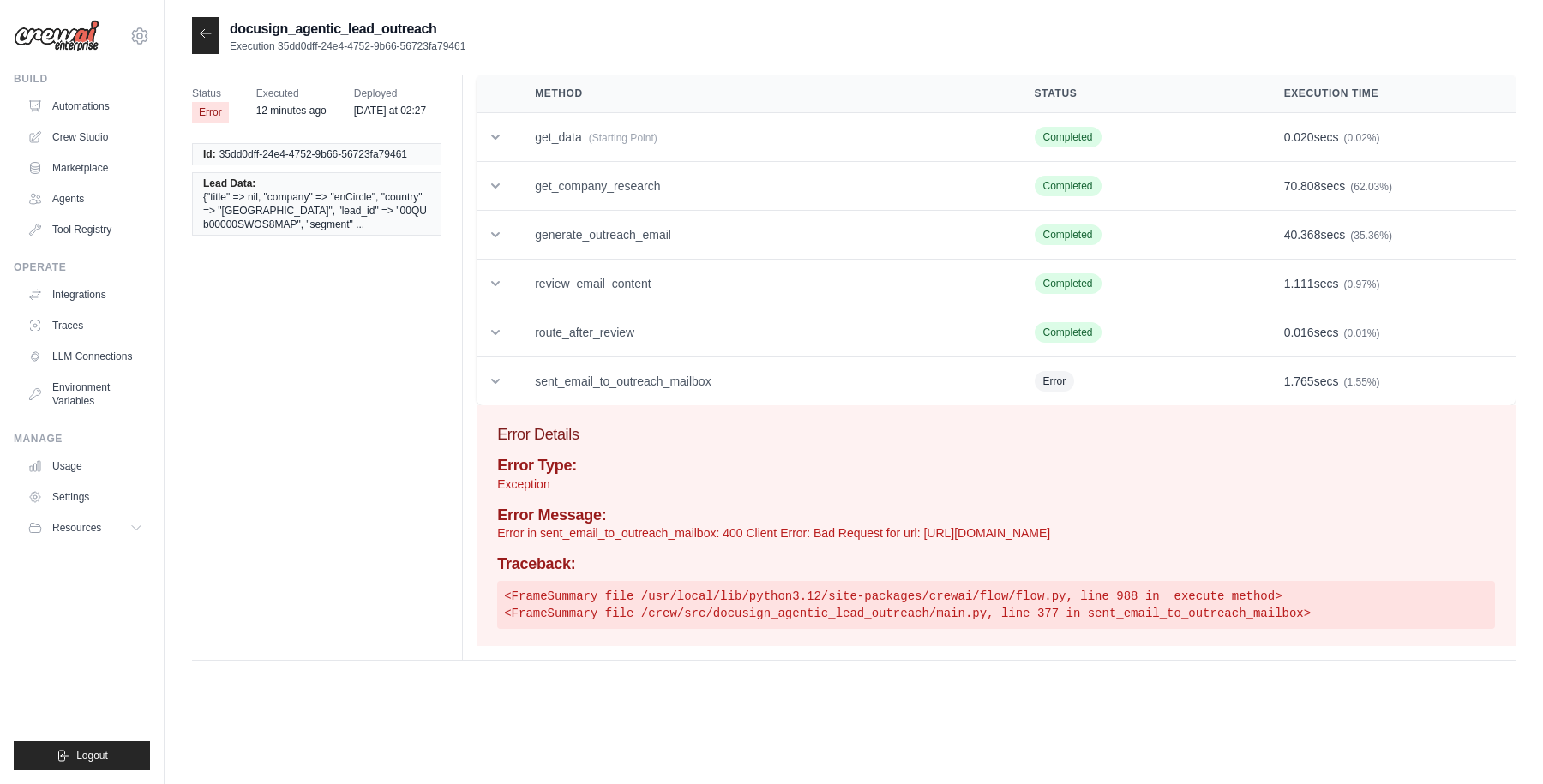
click at [212, 37] on icon at bounding box center [206, 34] width 14 height 14
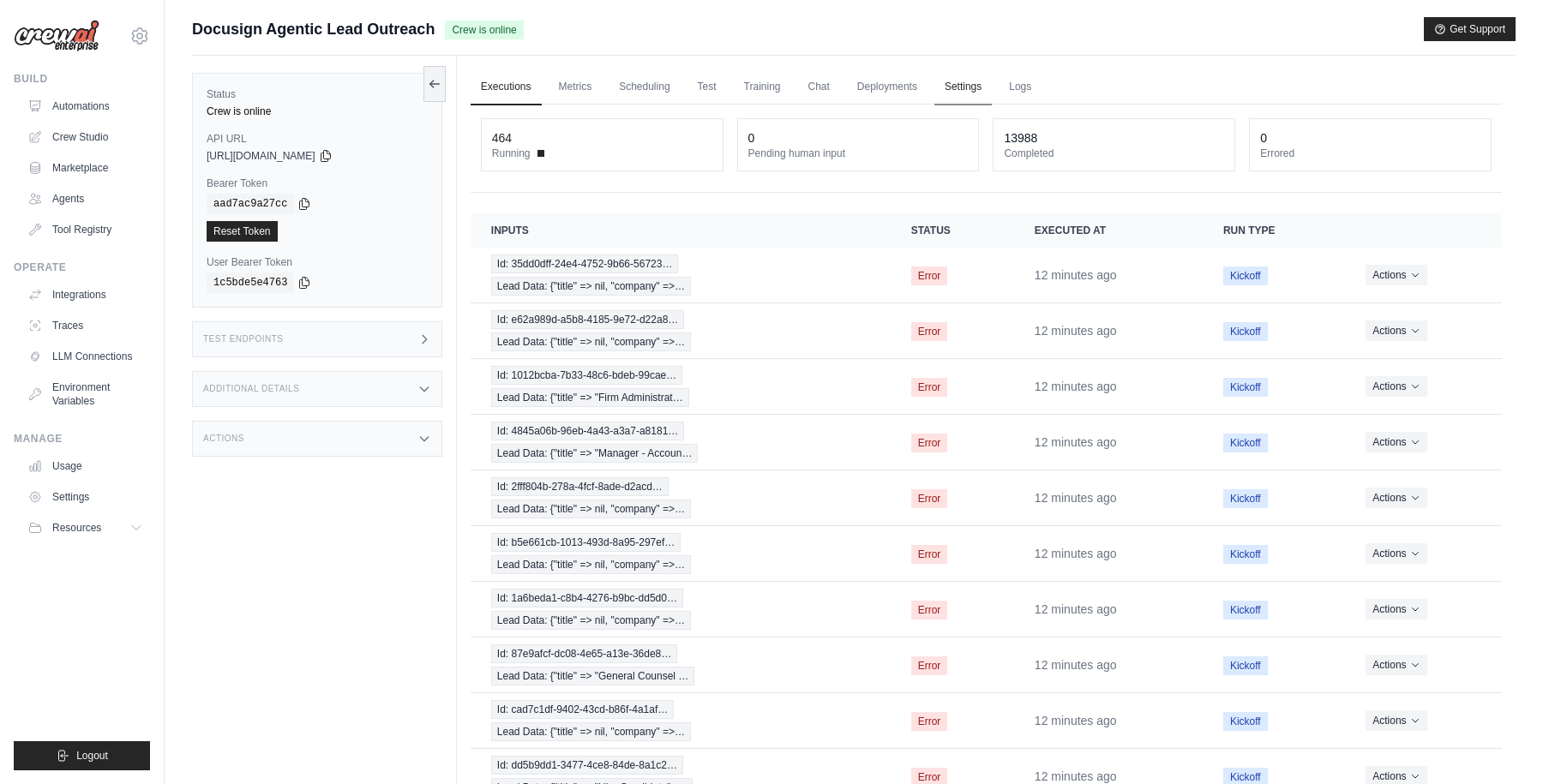
click at [969, 91] on link "Settings" at bounding box center [963, 87] width 57 height 36
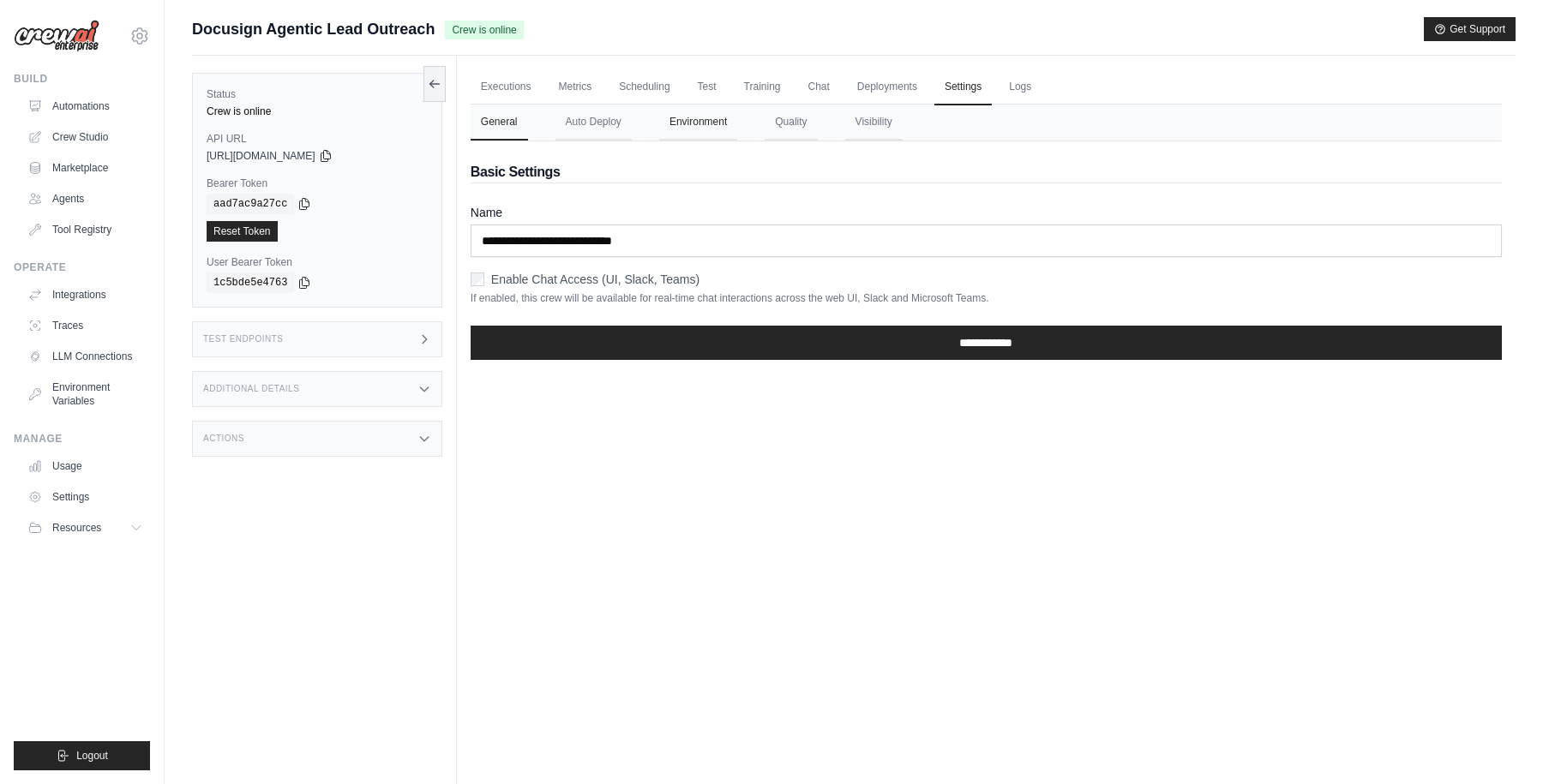
click at [708, 125] on button "Environment" at bounding box center [698, 123] width 78 height 36
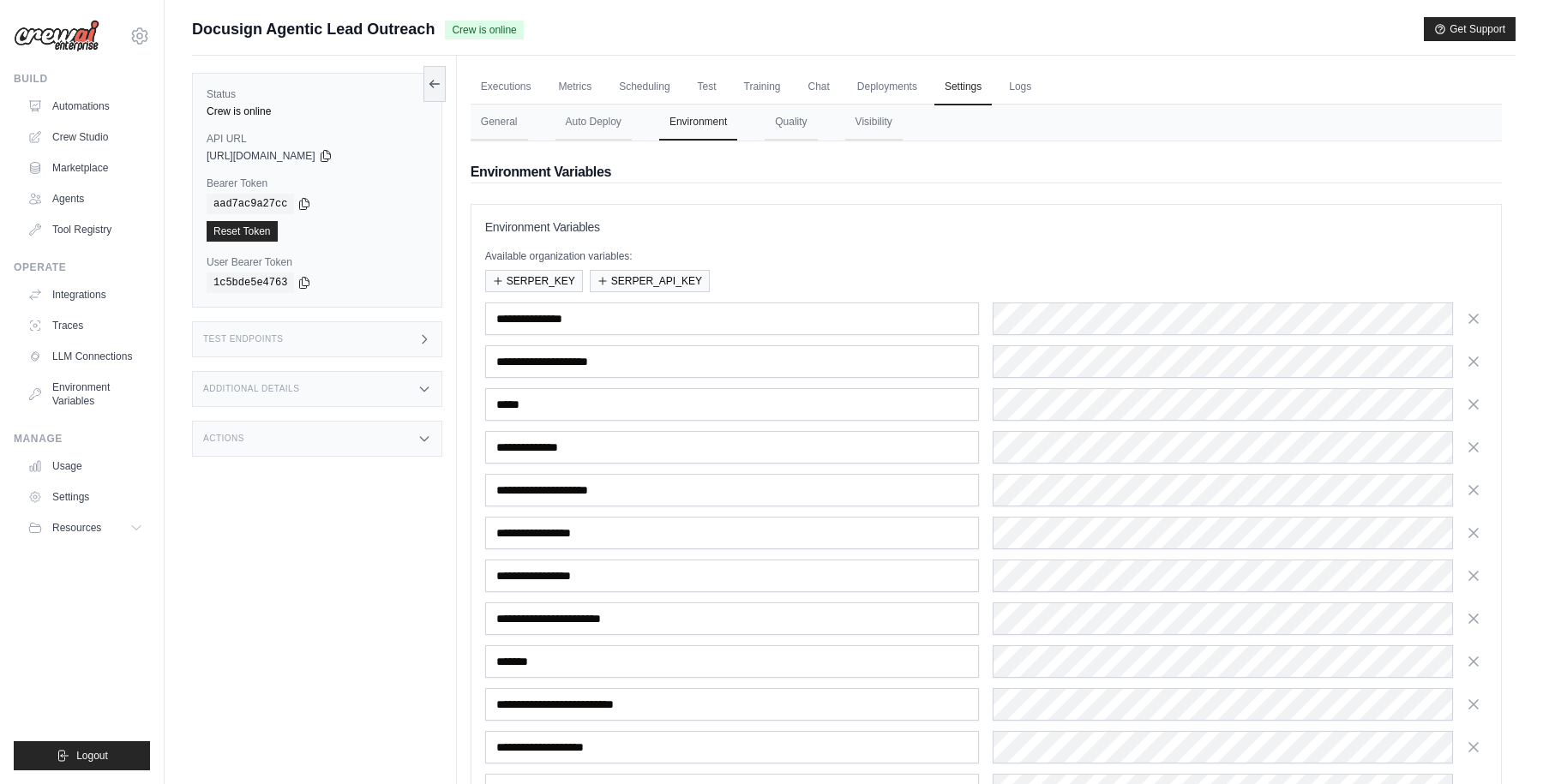
scroll to position [212, 0]
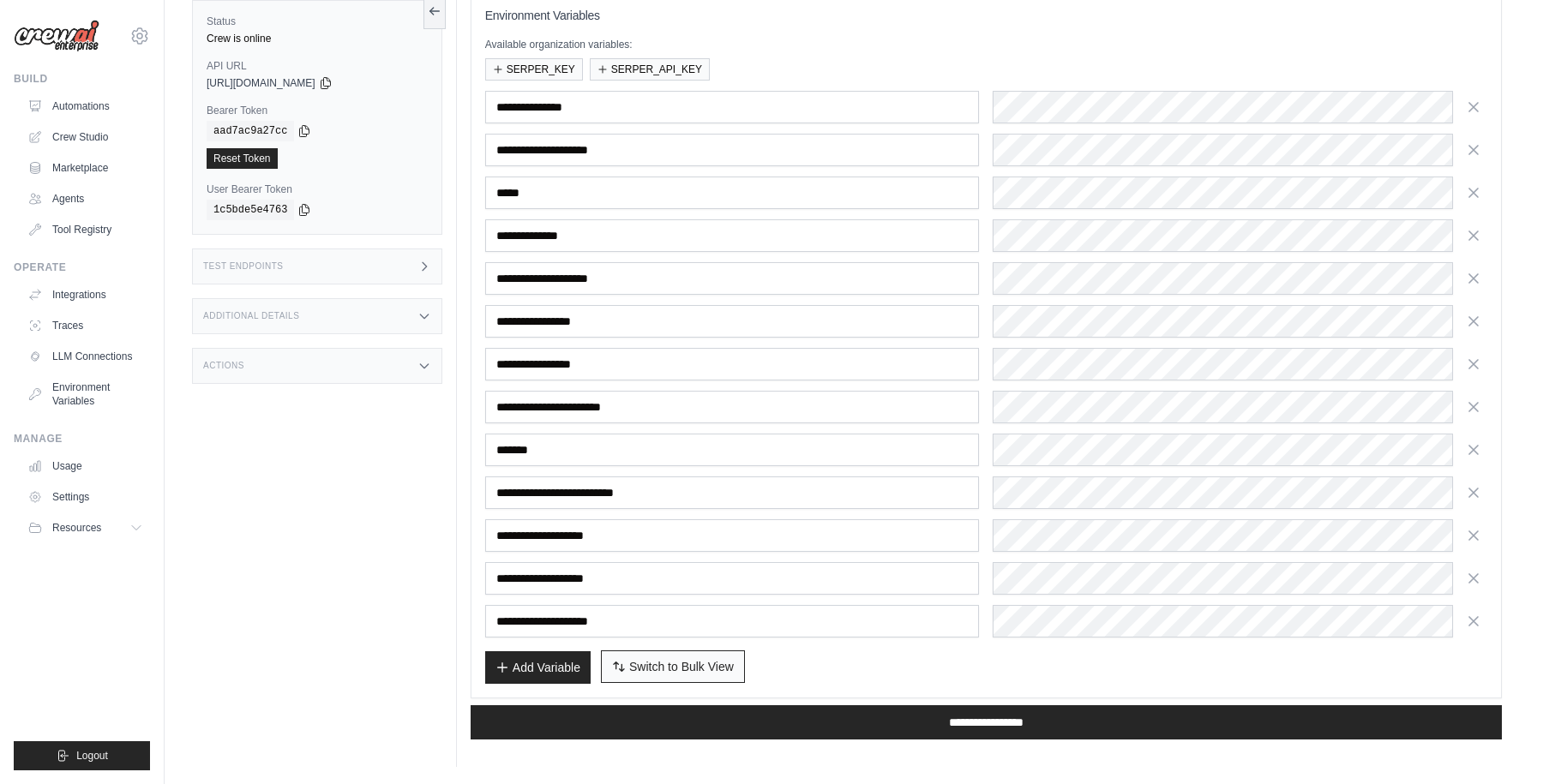
click at [681, 659] on span "Switch to Bulk View" at bounding box center [681, 666] width 105 height 17
type textarea "**********"
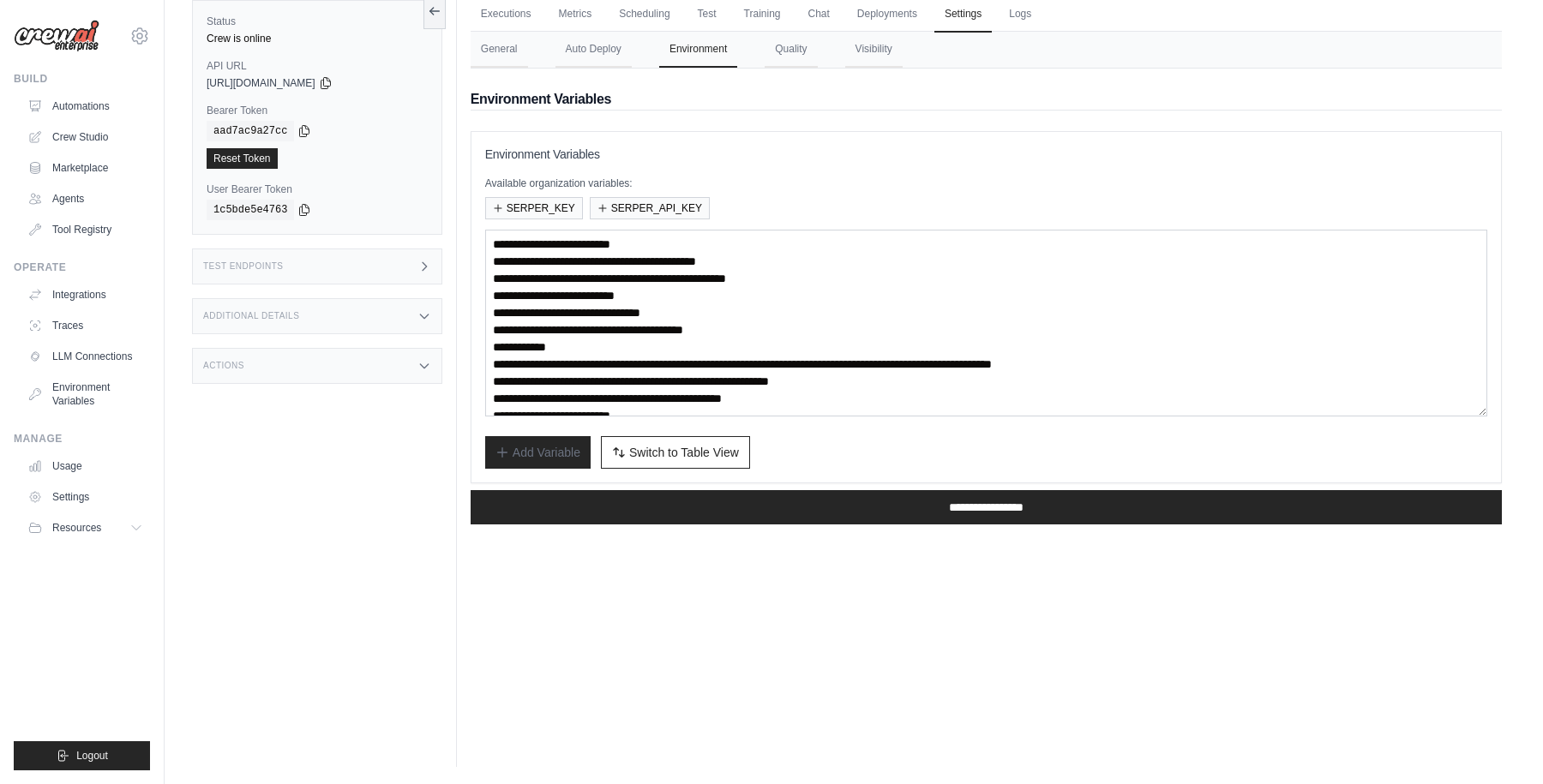
scroll to position [51, 0]
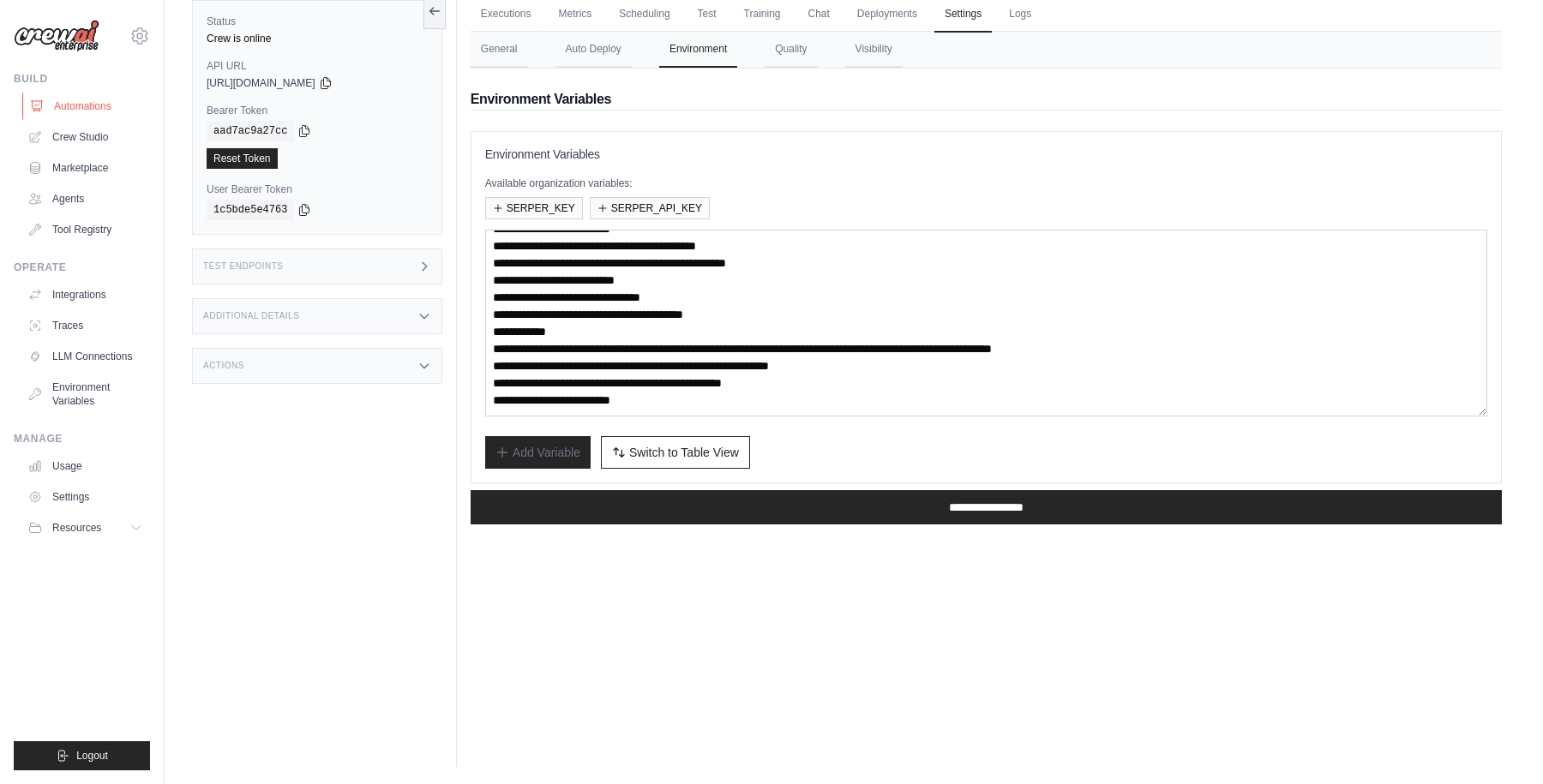
click at [73, 110] on link "Automations" at bounding box center [87, 106] width 130 height 28
